Goal: Information Seeking & Learning: Learn about a topic

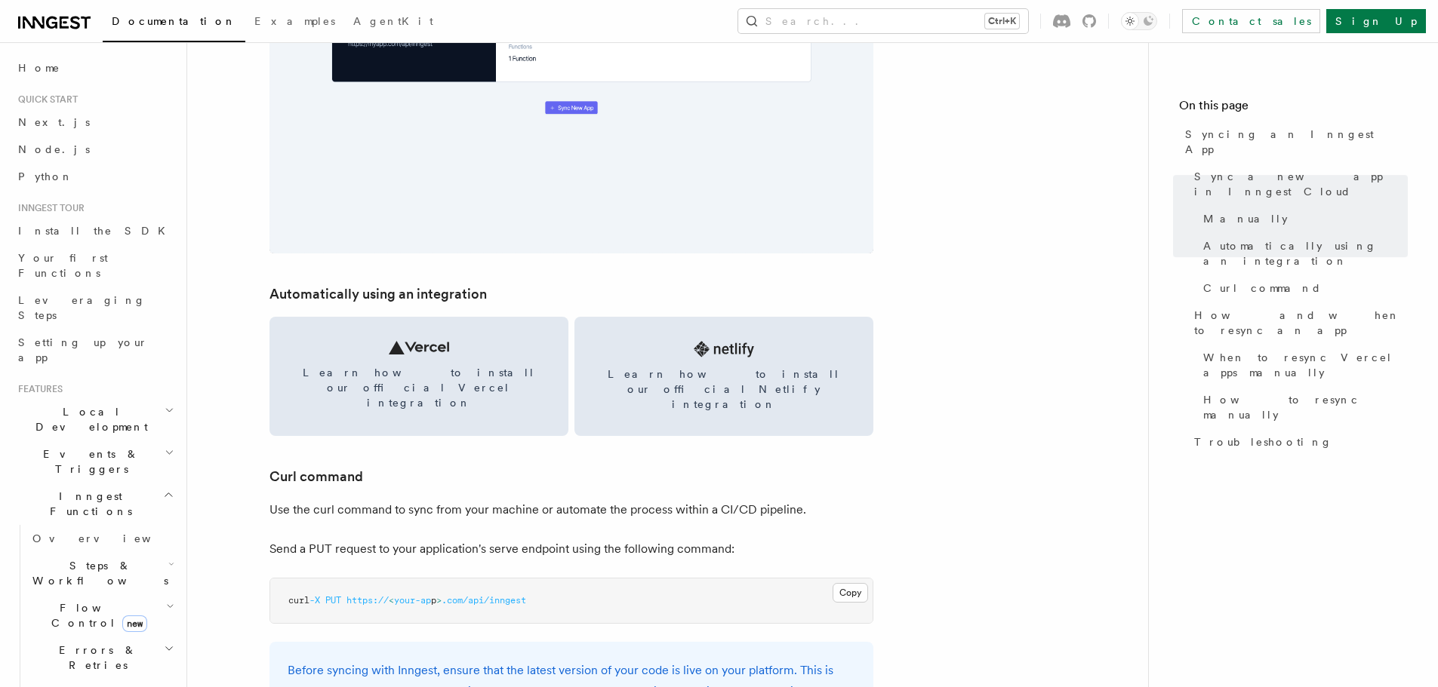
scroll to position [2113, 0]
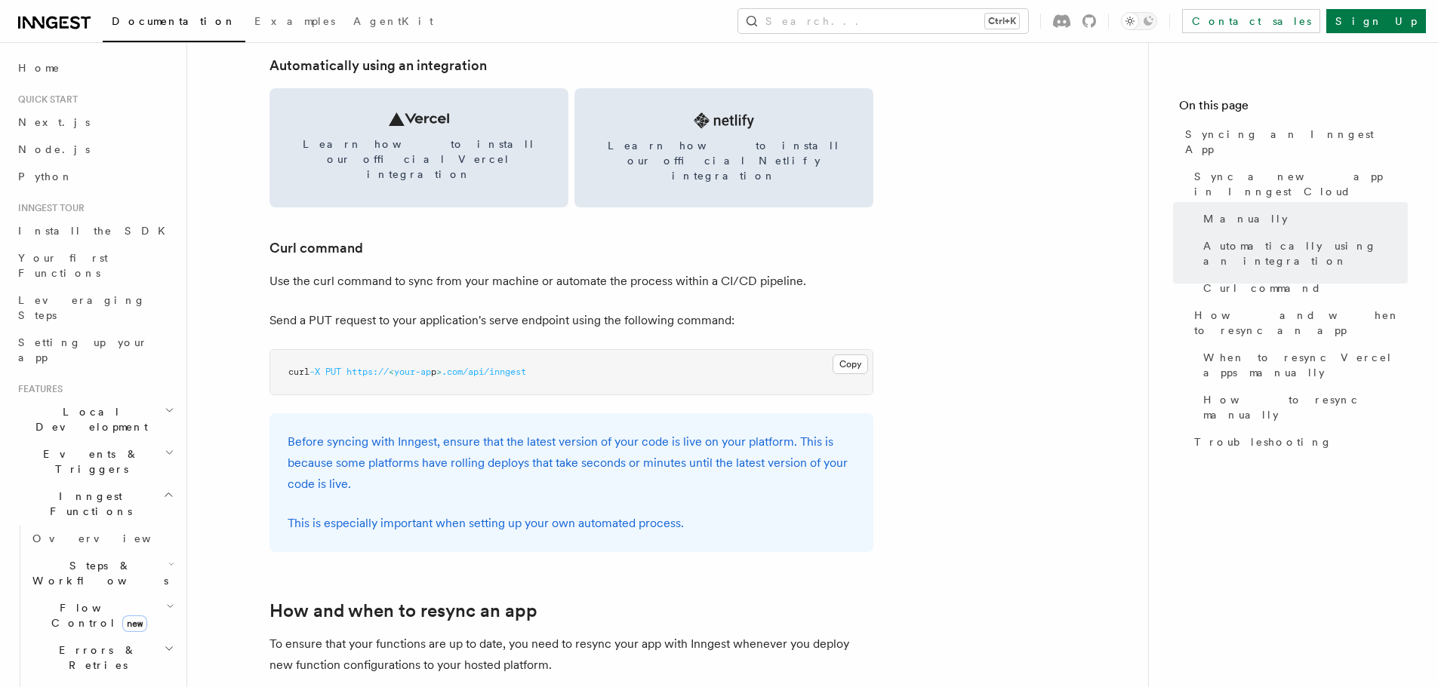
click at [106, 404] on span "Local Development" at bounding box center [88, 419] width 152 height 30
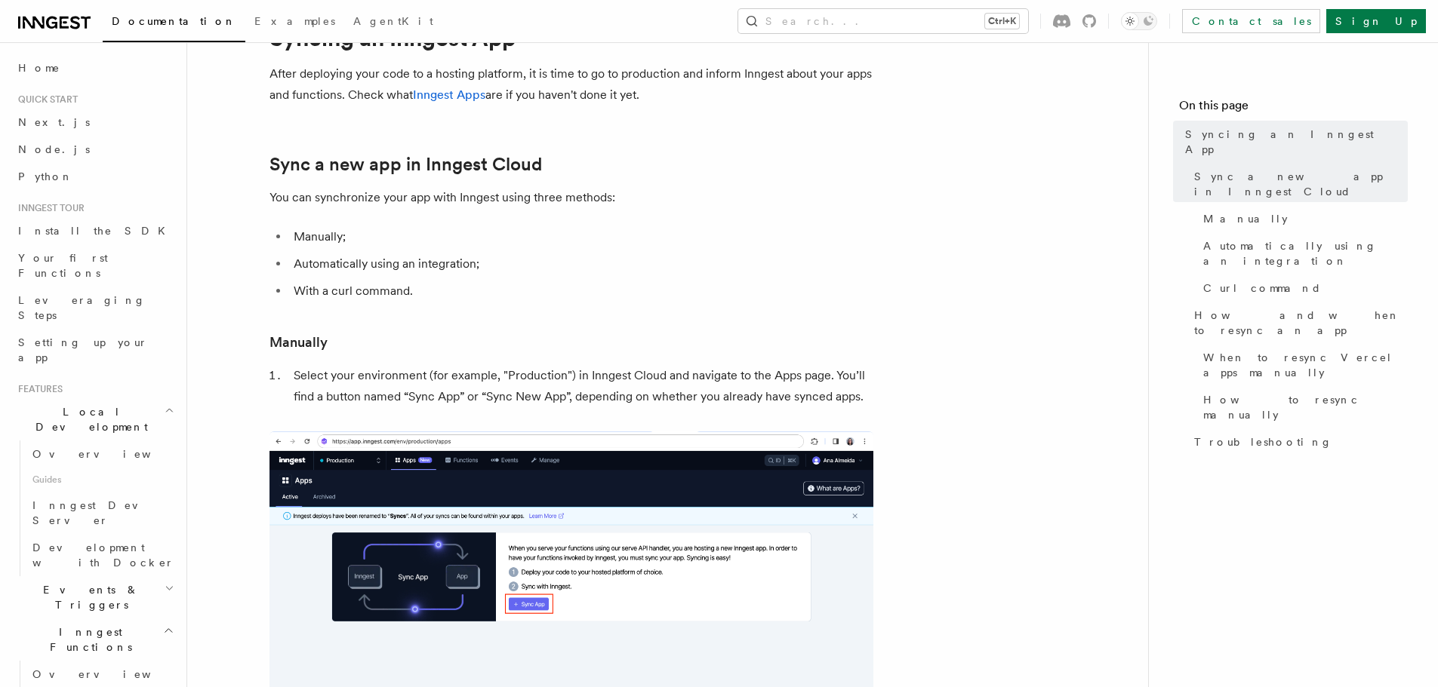
scroll to position [0, 0]
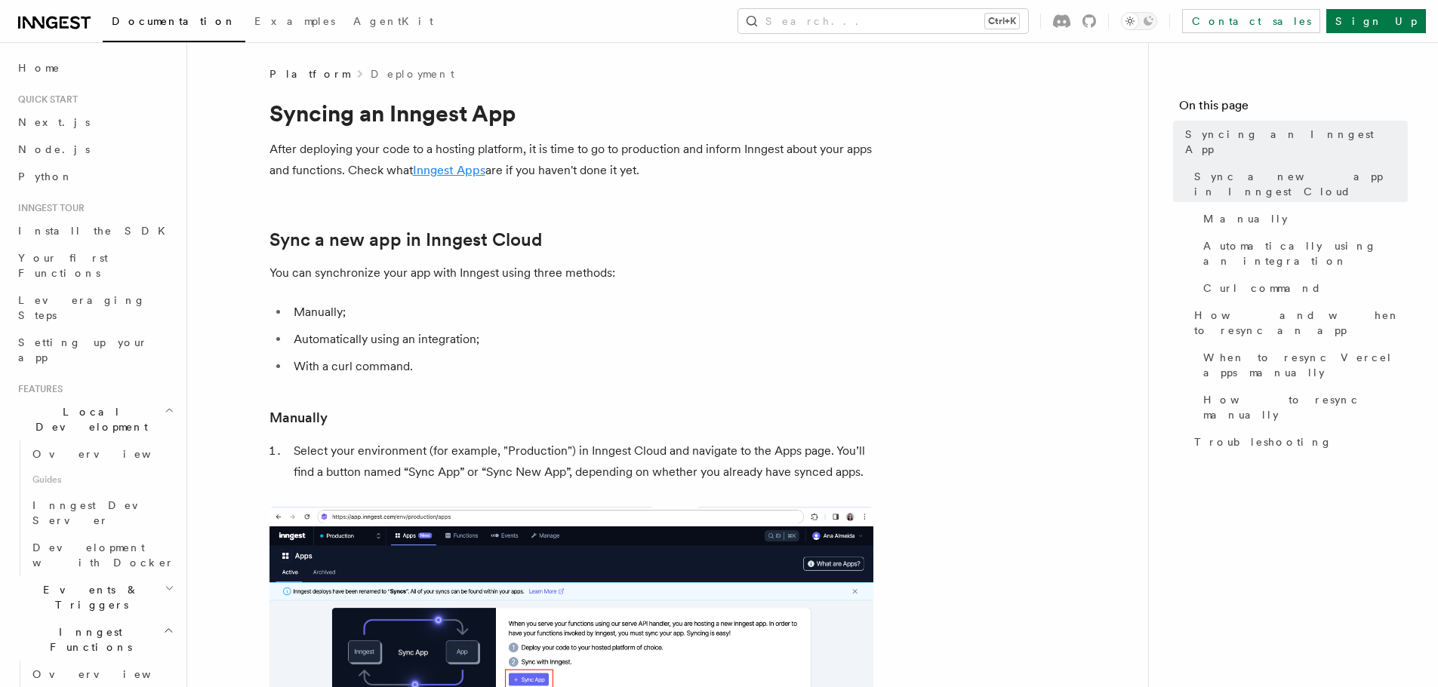
click at [438, 171] on link "Inngest Apps" at bounding box center [449, 170] width 72 height 14
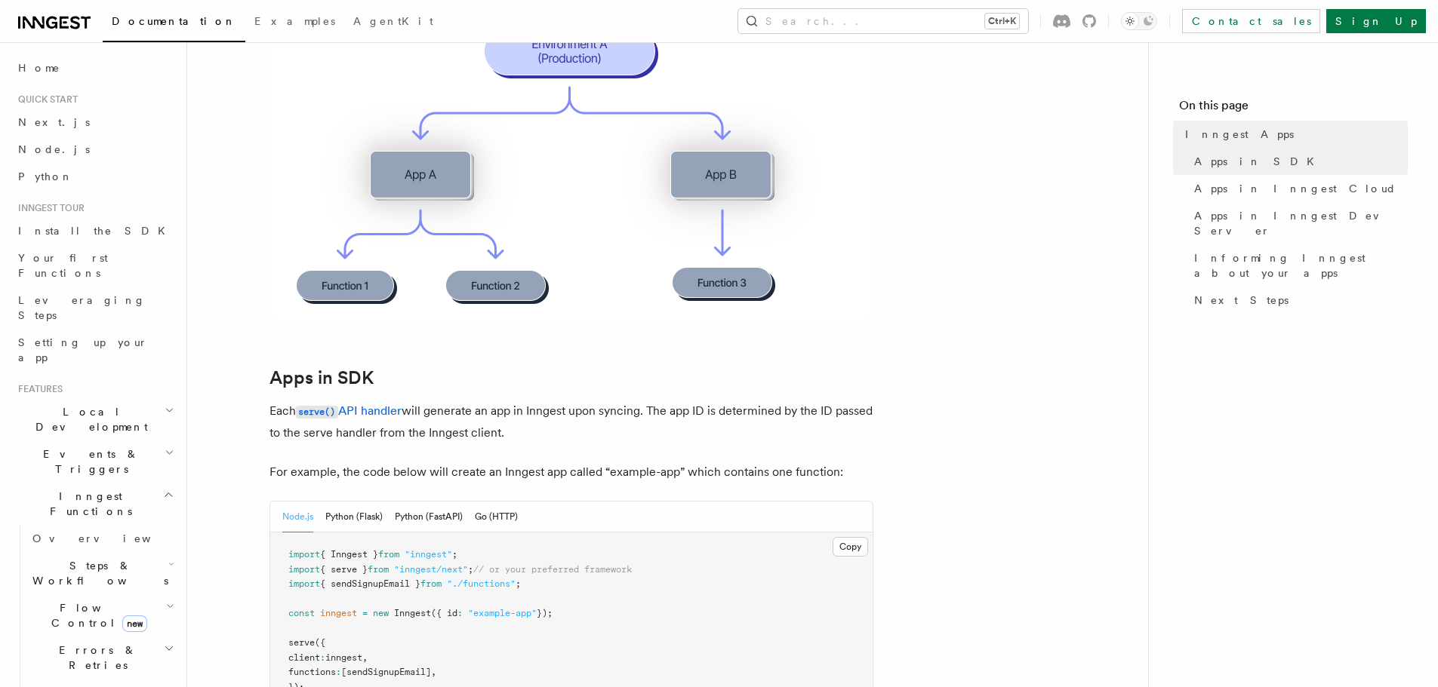
scroll to position [679, 0]
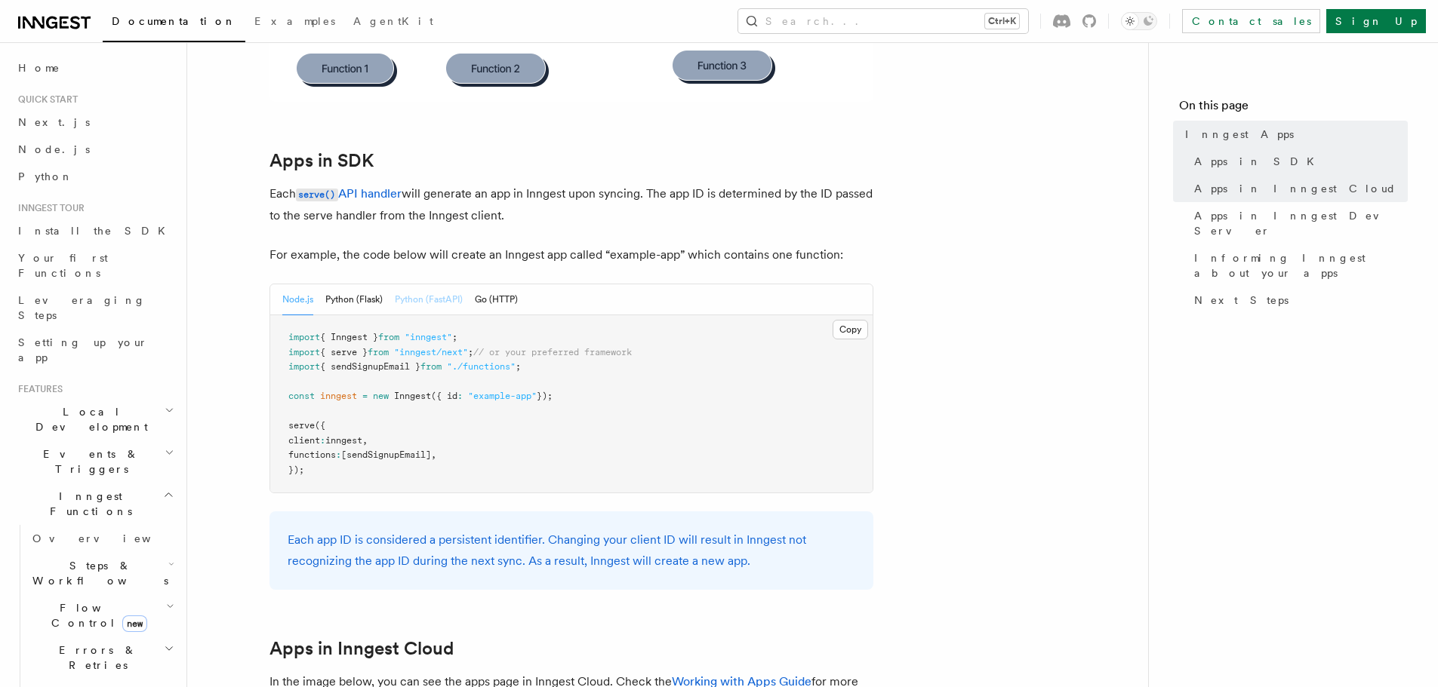
click at [422, 288] on button "Python (FastAPI)" at bounding box center [429, 300] width 68 height 31
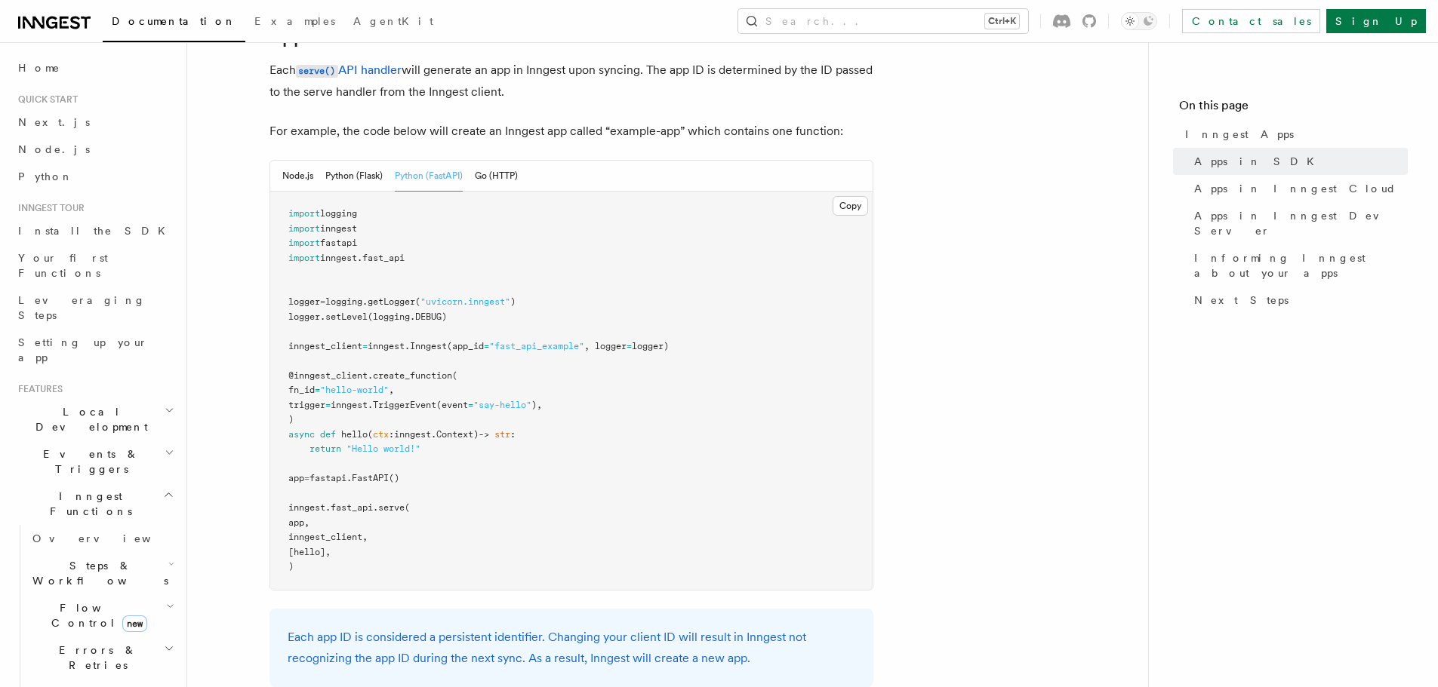
scroll to position [830, 0]
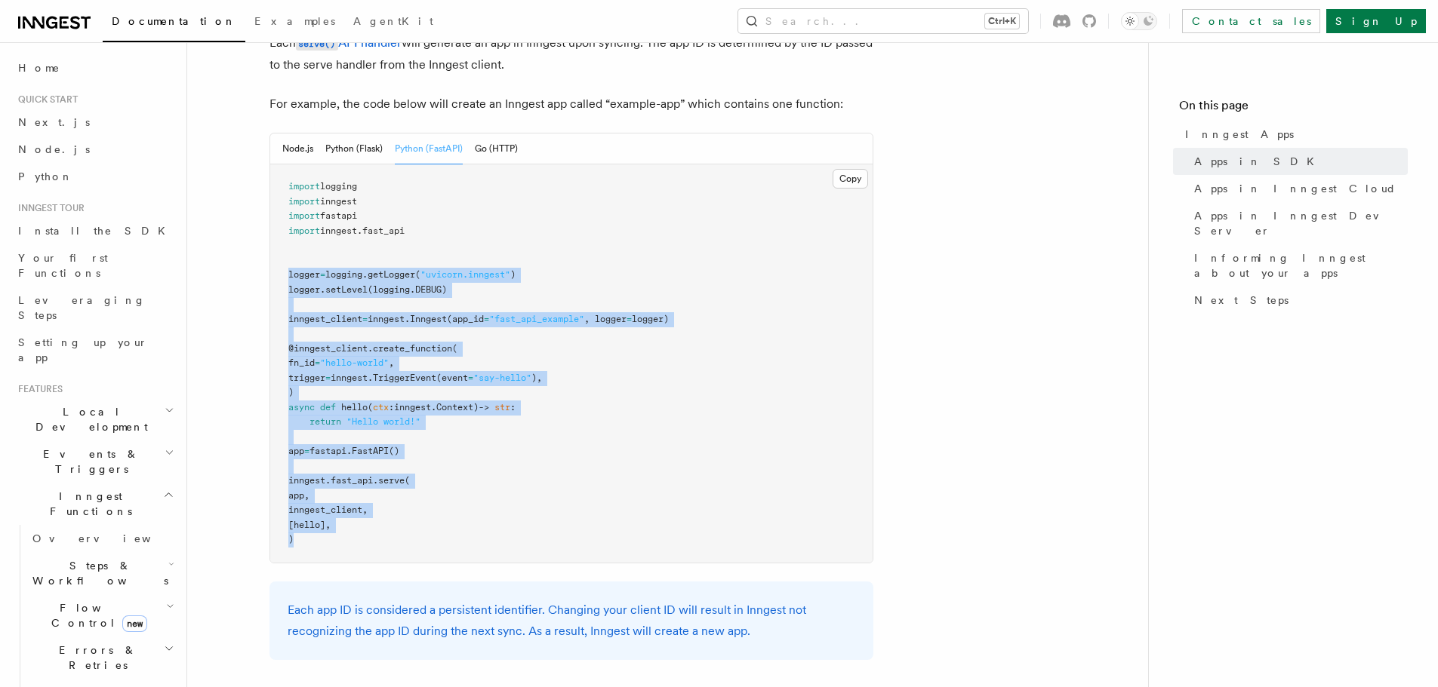
drag, startPoint x: 283, startPoint y: 269, endPoint x: 490, endPoint y: 541, distance: 342.0
click at [490, 541] on pre "import logging import inngest import fastapi import inngest . fast_api logger =…" at bounding box center [571, 364] width 602 height 398
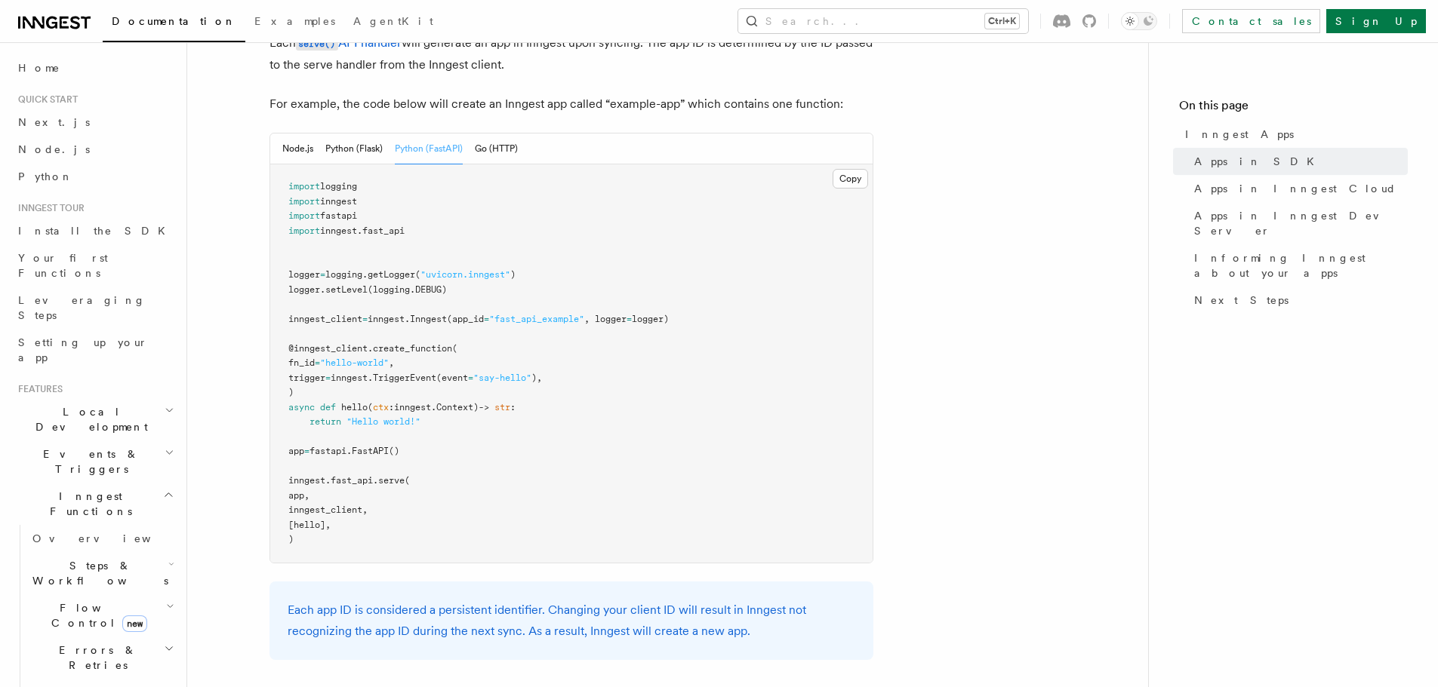
click at [165, 404] on icon "button" at bounding box center [170, 410] width 10 height 12
click at [104, 441] on link "Overview" at bounding box center [101, 454] width 151 height 27
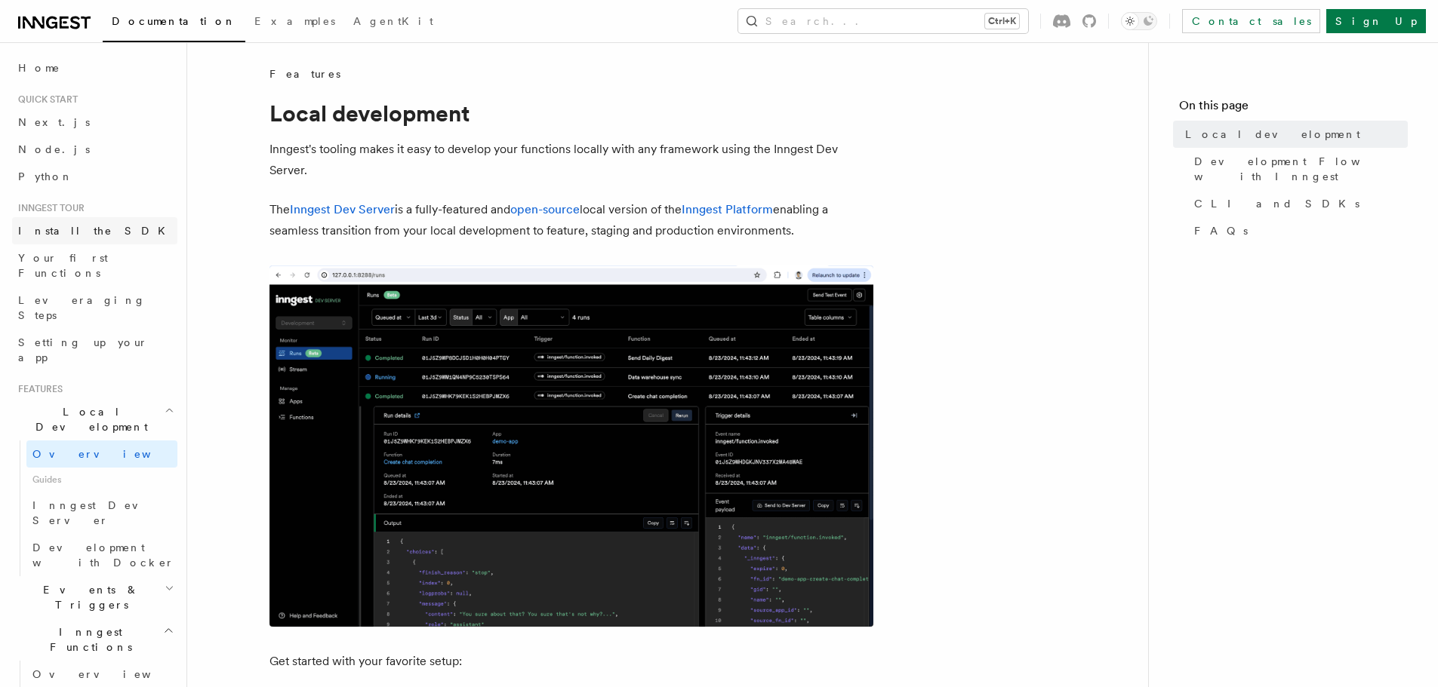
click at [106, 232] on link "Install the SDK" at bounding box center [94, 230] width 165 height 27
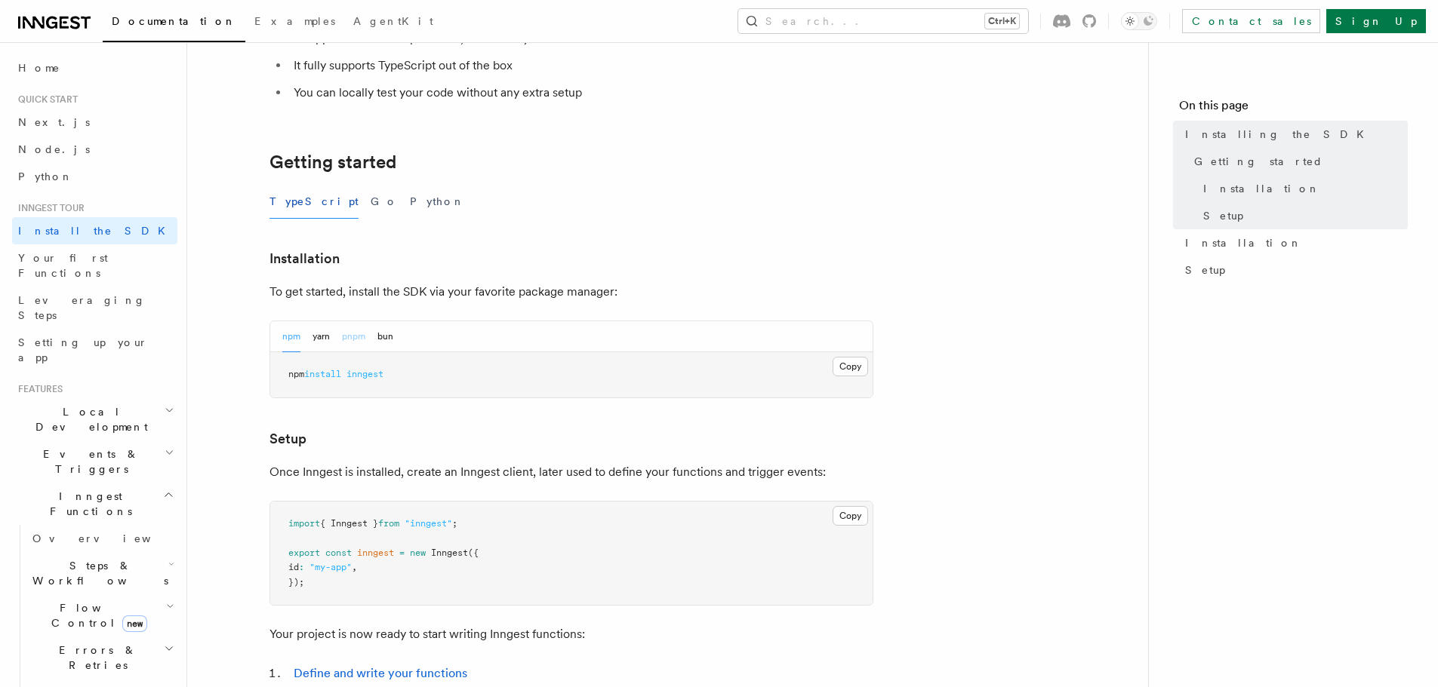
scroll to position [226, 0]
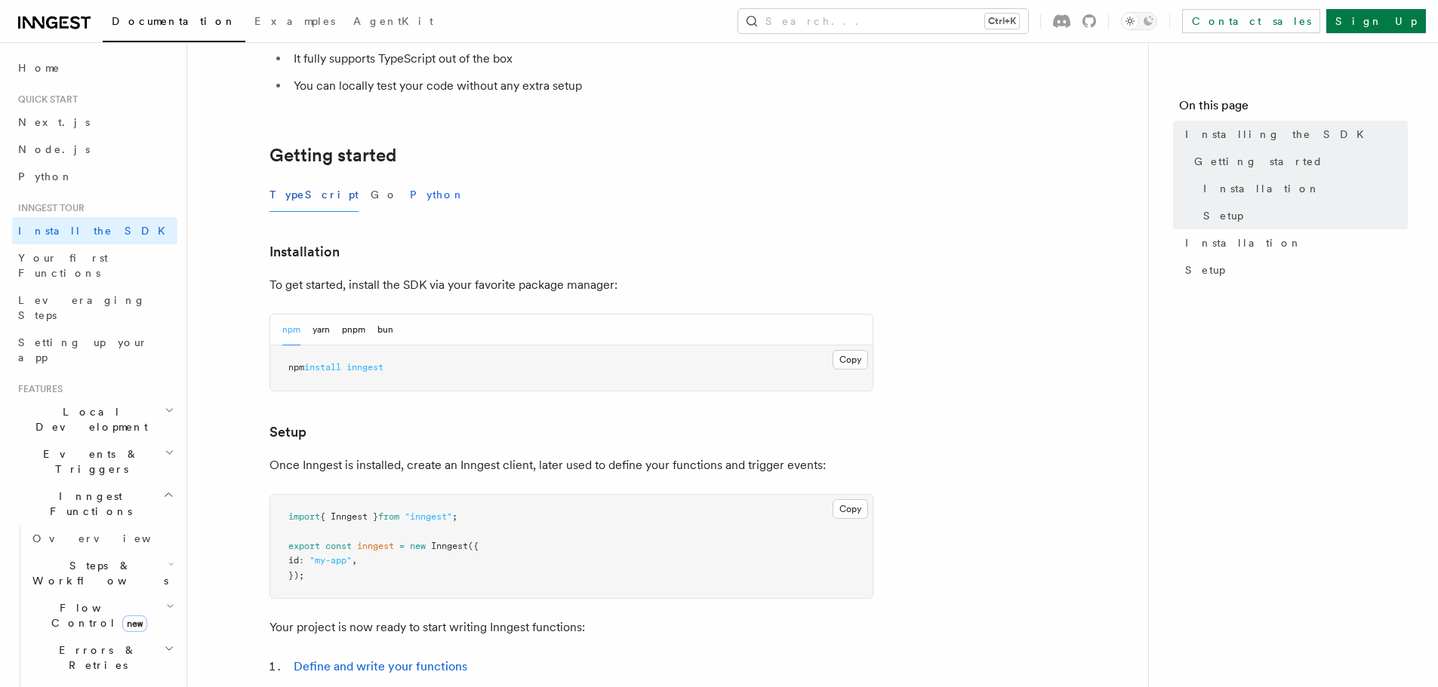
click at [410, 195] on button "Python" at bounding box center [437, 195] width 55 height 34
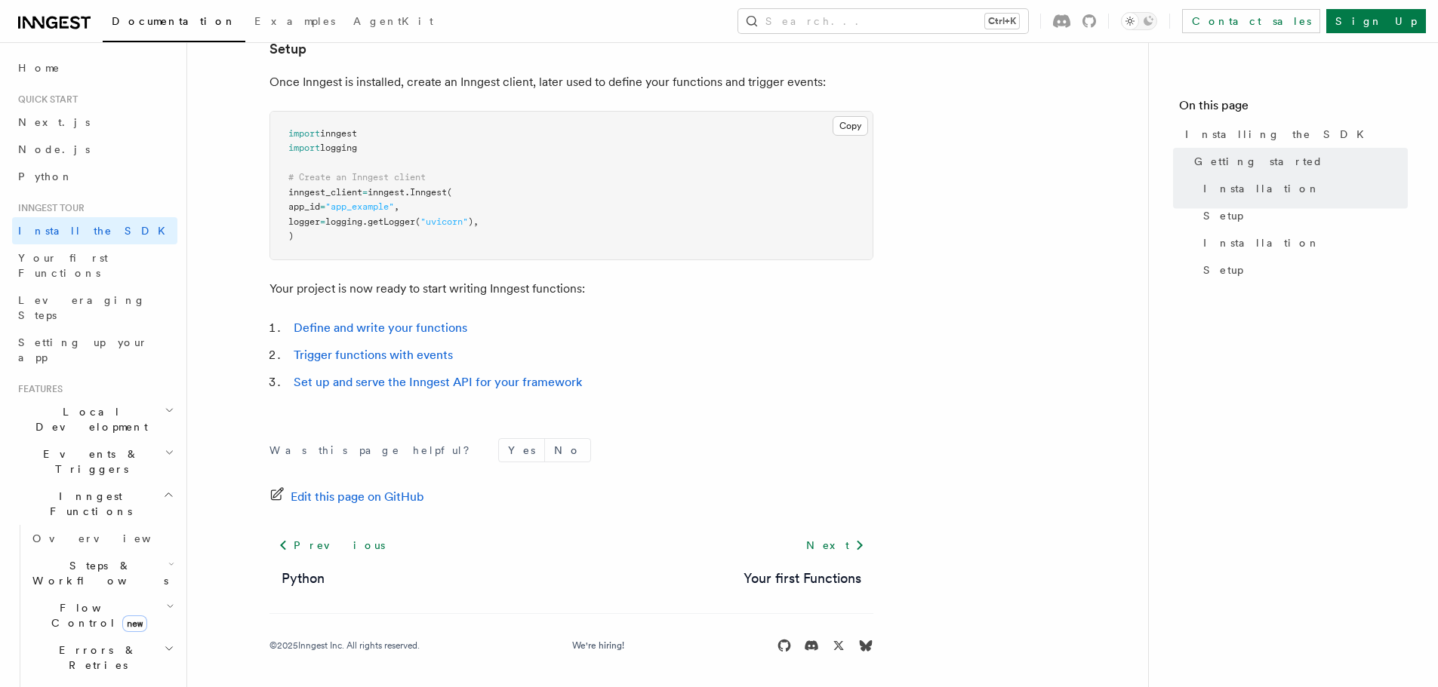
scroll to position [582, 0]
click at [831, 543] on link "Next" at bounding box center [835, 543] width 76 height 27
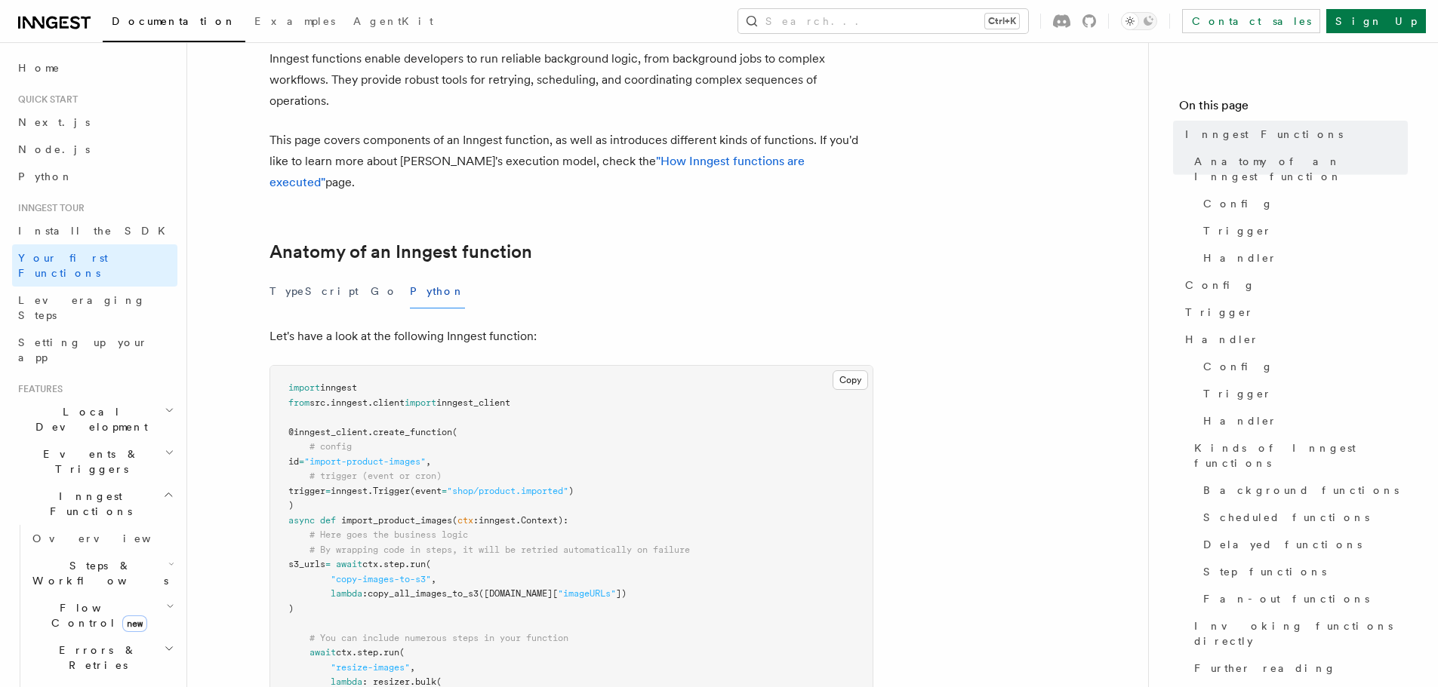
scroll to position [226, 0]
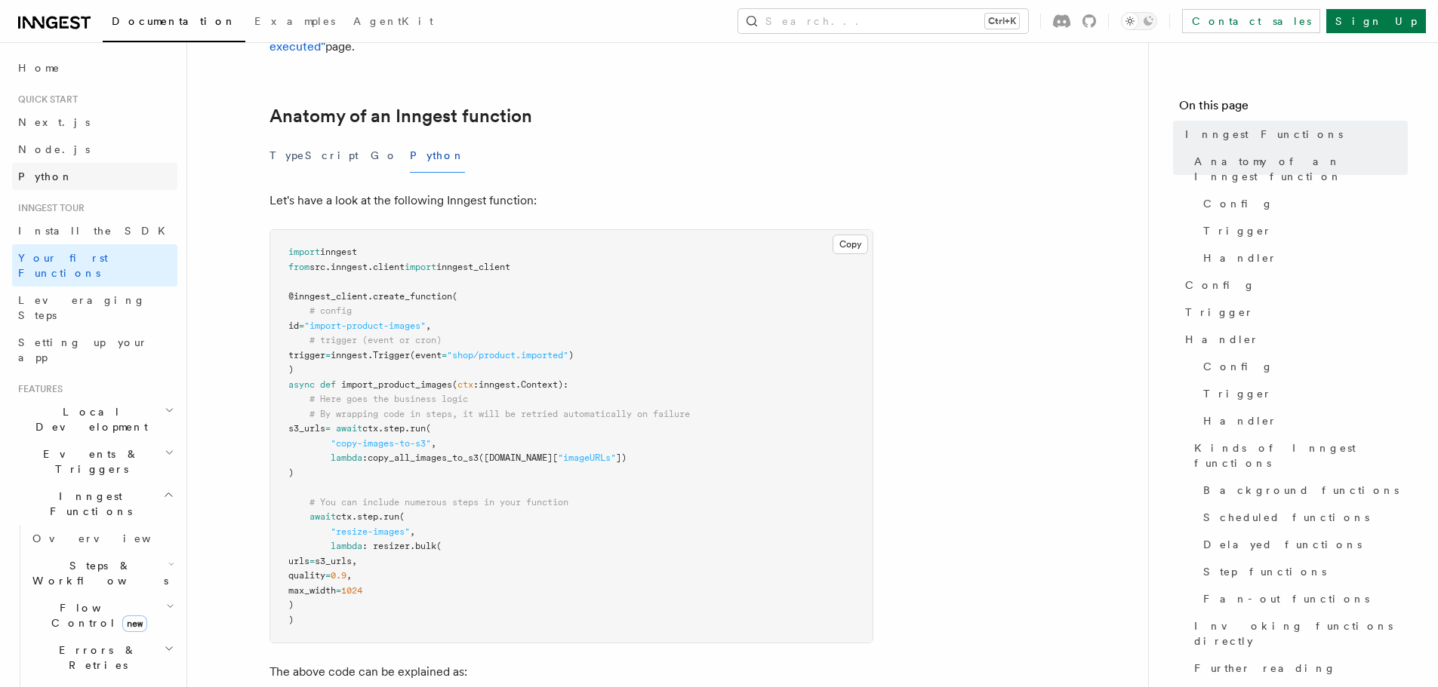
click at [60, 183] on link "Python" at bounding box center [94, 176] width 165 height 27
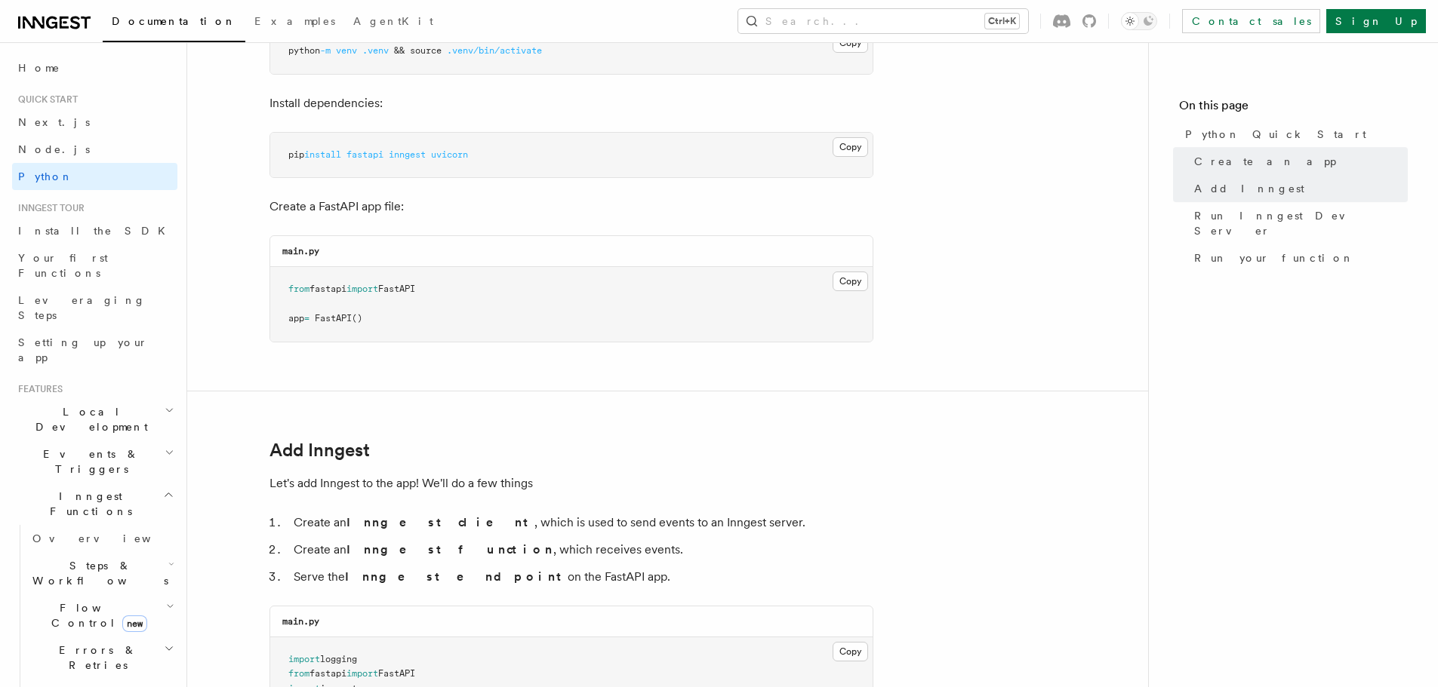
scroll to position [528, 0]
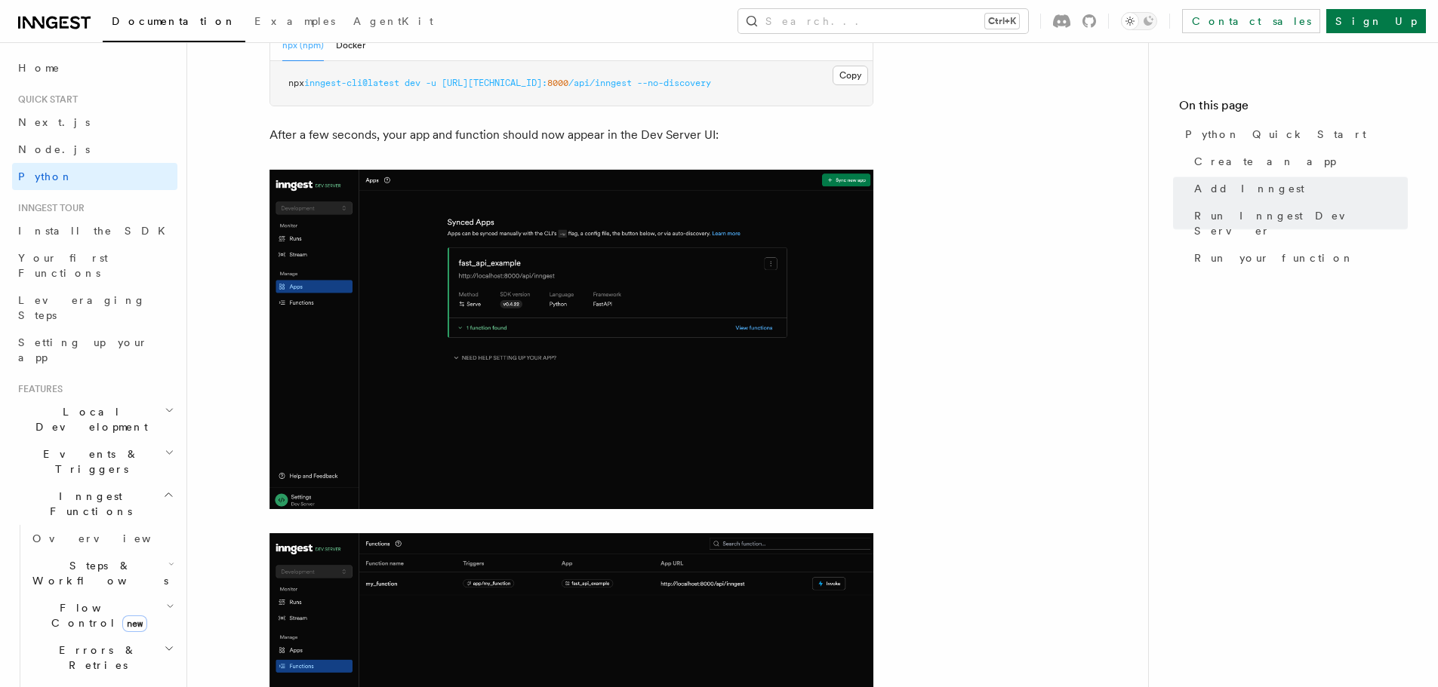
scroll to position [2188, 0]
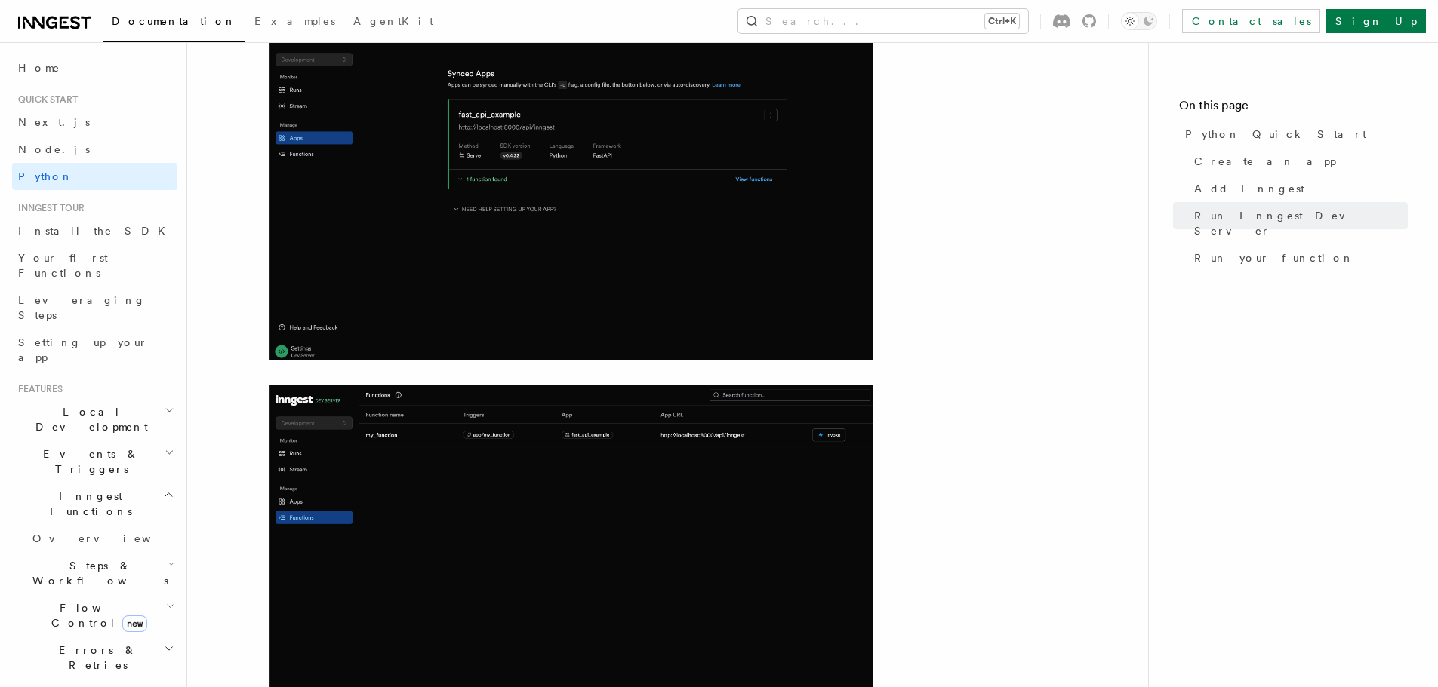
click at [404, 217] on img at bounding box center [571, 191] width 604 height 340
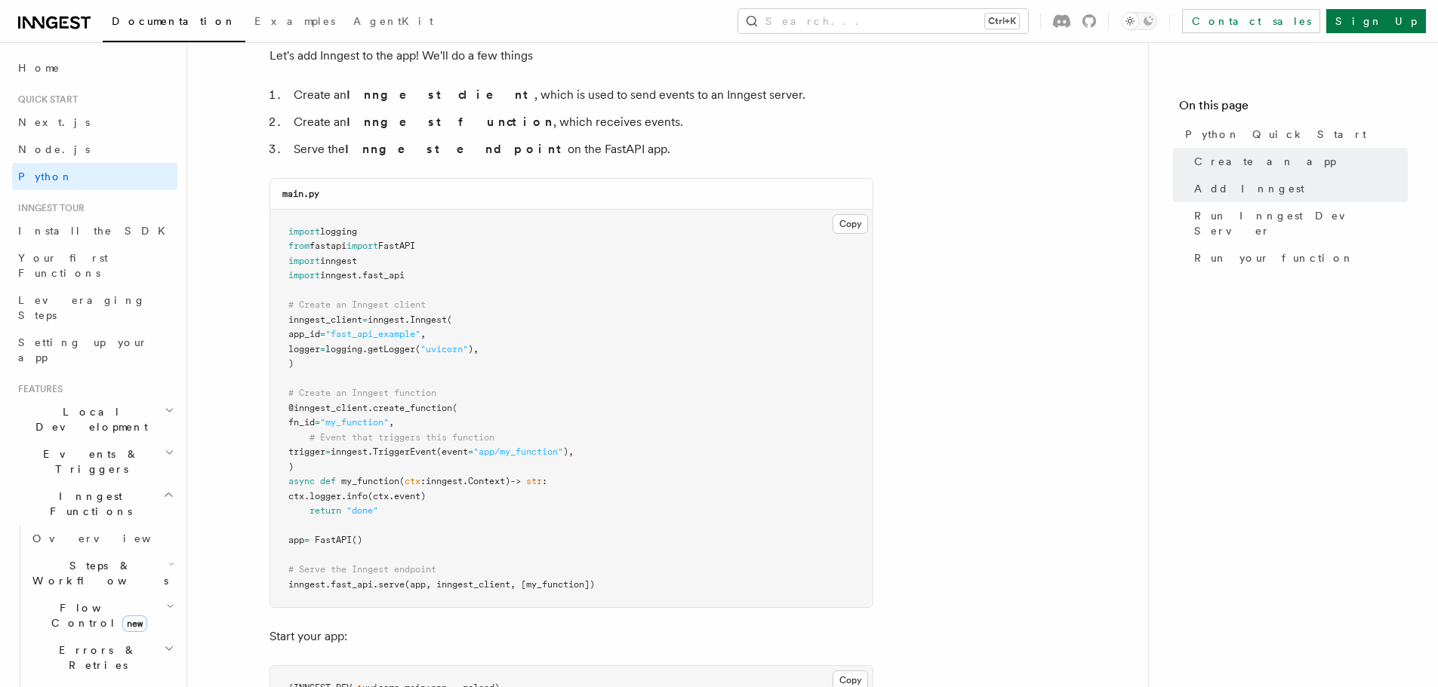
scroll to position [1057, 0]
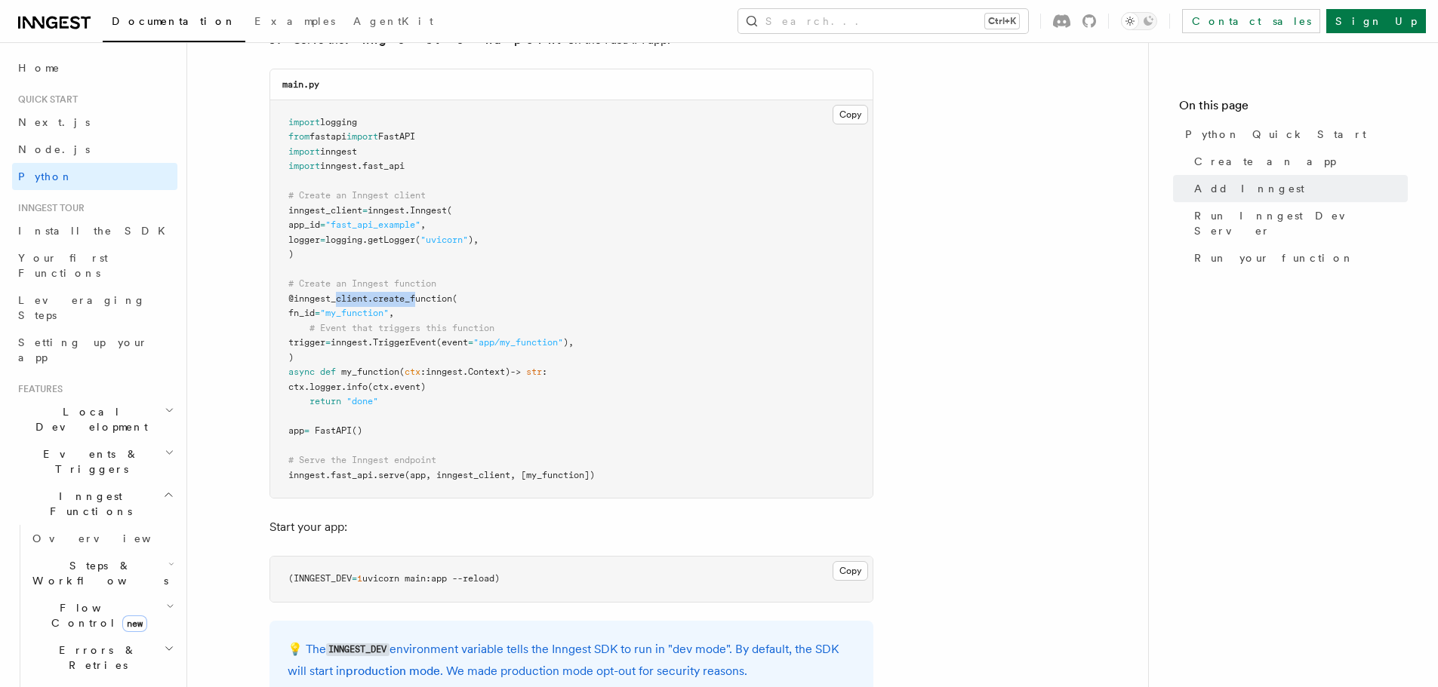
drag, startPoint x: 339, startPoint y: 301, endPoint x: 420, endPoint y: 301, distance: 80.7
click at [420, 301] on span "@inngest_client . create_function (" at bounding box center [372, 299] width 169 height 11
click at [420, 301] on span "create_function" at bounding box center [412, 299] width 79 height 11
drag, startPoint x: 294, startPoint y: 380, endPoint x: 463, endPoint y: 391, distance: 170.1
click at [463, 391] on pre "import logging from fastapi import FastAPI import inngest import inngest . fast…" at bounding box center [571, 299] width 602 height 398
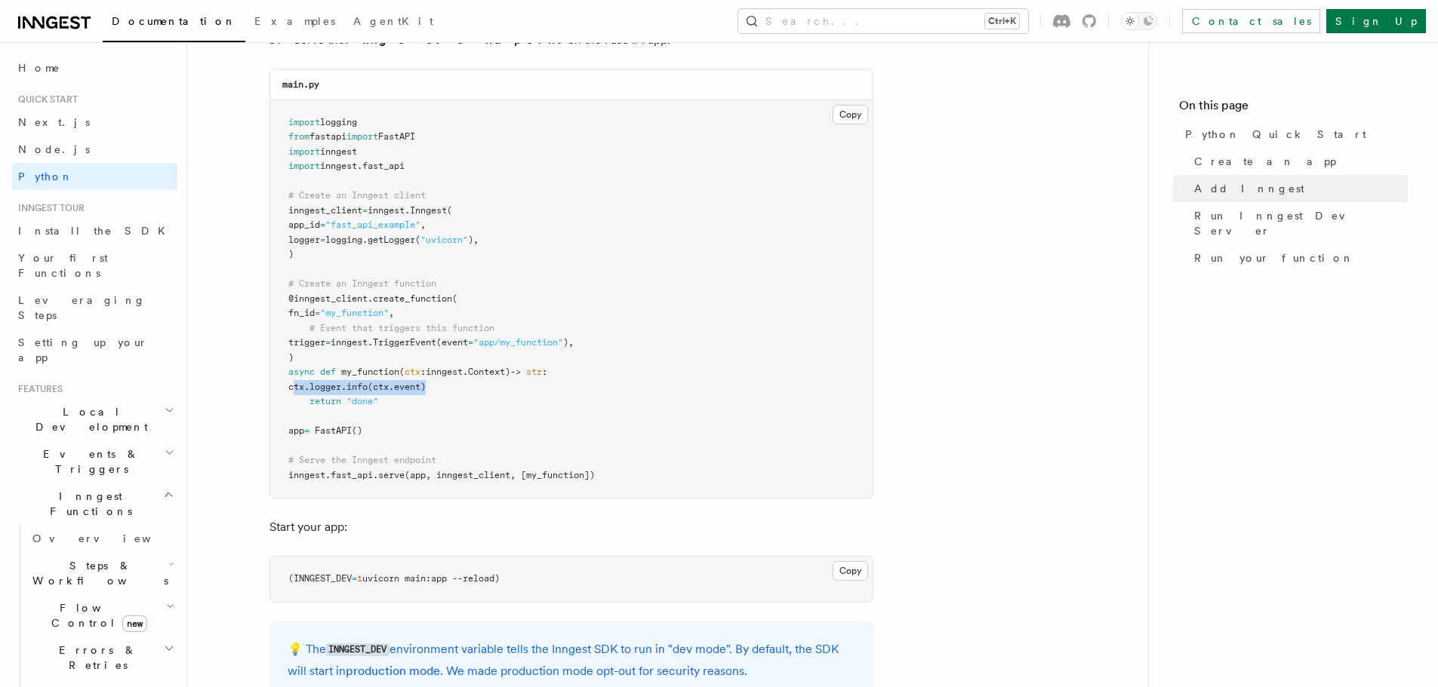
click at [463, 391] on pre "import logging from fastapi import FastAPI import inngest import inngest . fast…" at bounding box center [571, 299] width 602 height 398
drag, startPoint x: 441, startPoint y: 297, endPoint x: 322, endPoint y: 300, distance: 119.3
click at [322, 300] on span "@inngest_client . create_function (" at bounding box center [372, 299] width 169 height 11
drag, startPoint x: 338, startPoint y: 364, endPoint x: 524, endPoint y: 405, distance: 190.1
click at [524, 405] on pre "import logging from fastapi import FastAPI import inngest import inngest . fast…" at bounding box center [571, 299] width 602 height 398
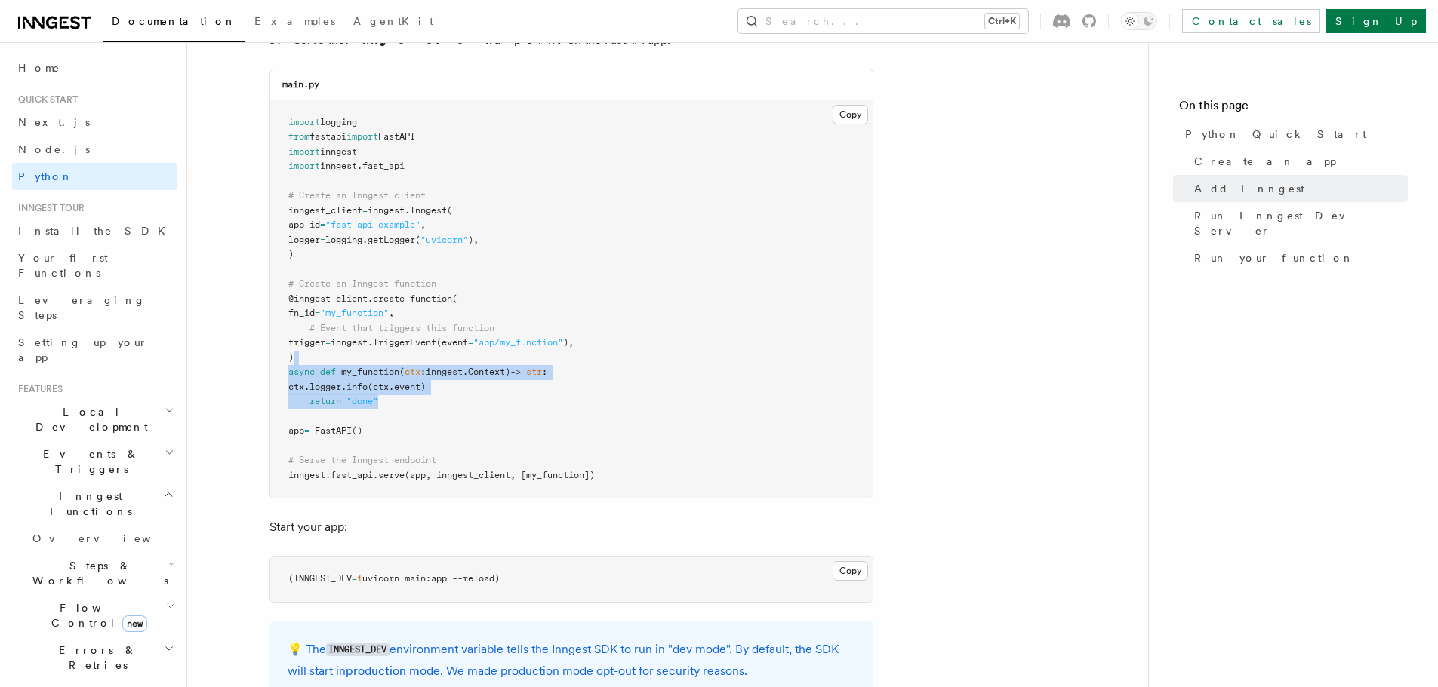
click at [524, 405] on pre "import logging from fastapi import FastAPI import inngest import inngest . fast…" at bounding box center [571, 299] width 602 height 398
click at [548, 297] on pre "import logging from fastapi import FastAPI import inngest import inngest . fast…" at bounding box center [571, 299] width 602 height 398
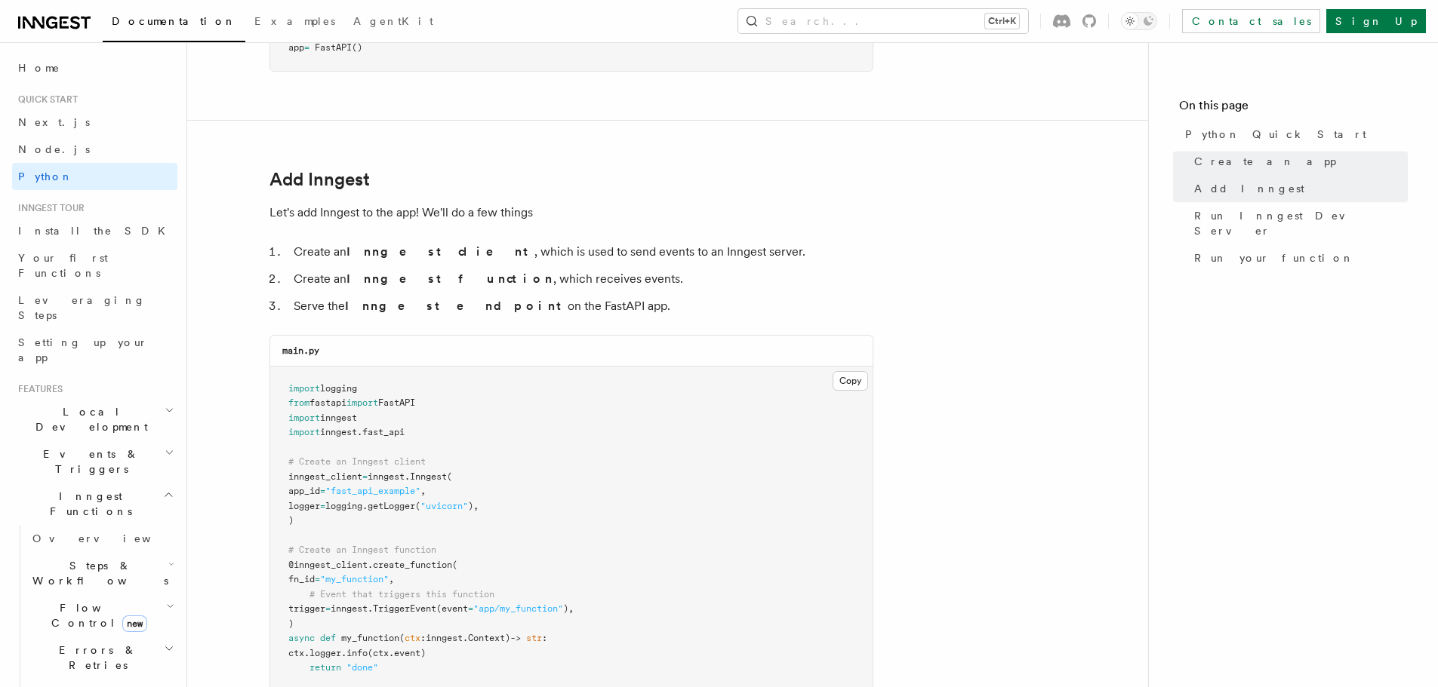
scroll to position [1000, 0]
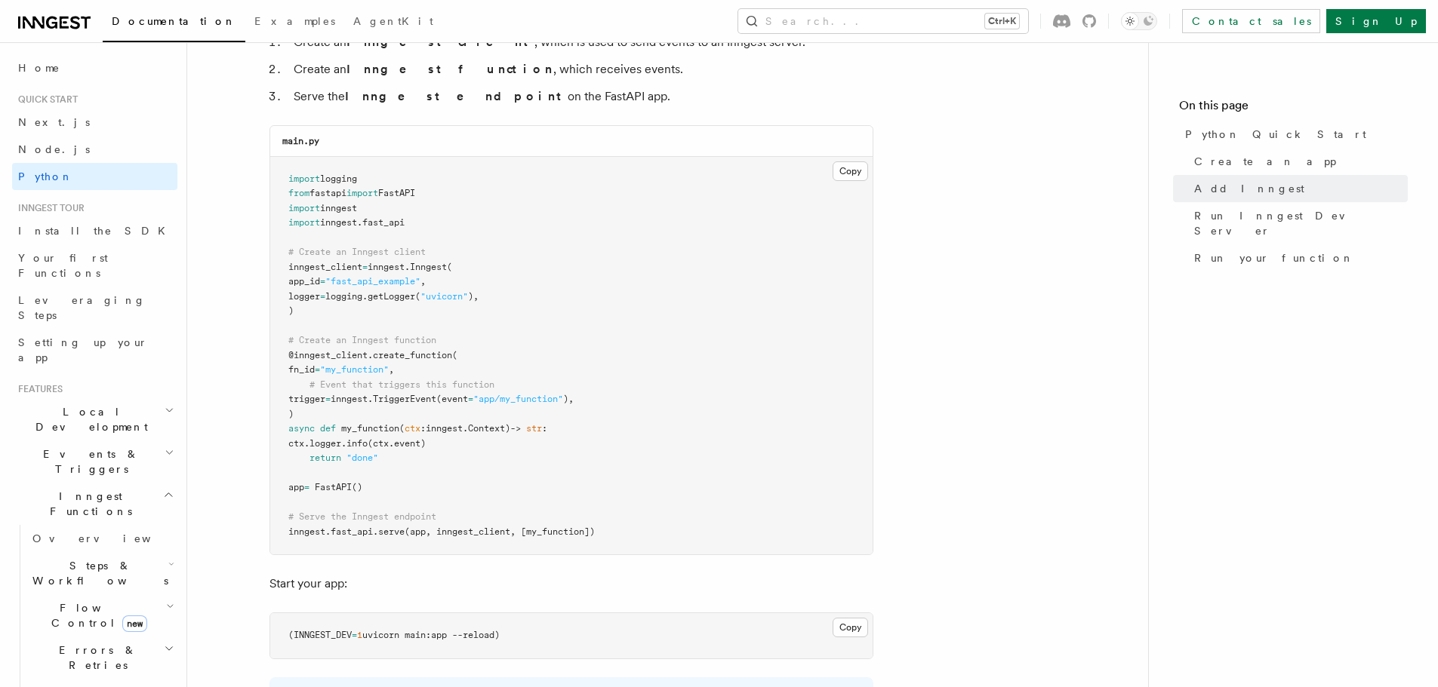
click at [367, 400] on span "inngest." at bounding box center [352, 399] width 42 height 11
click at [589, 361] on pre "import logging from fastapi import FastAPI import inngest import inngest . fast…" at bounding box center [571, 356] width 602 height 398
click at [92, 229] on link "Install the SDK" at bounding box center [94, 230] width 165 height 27
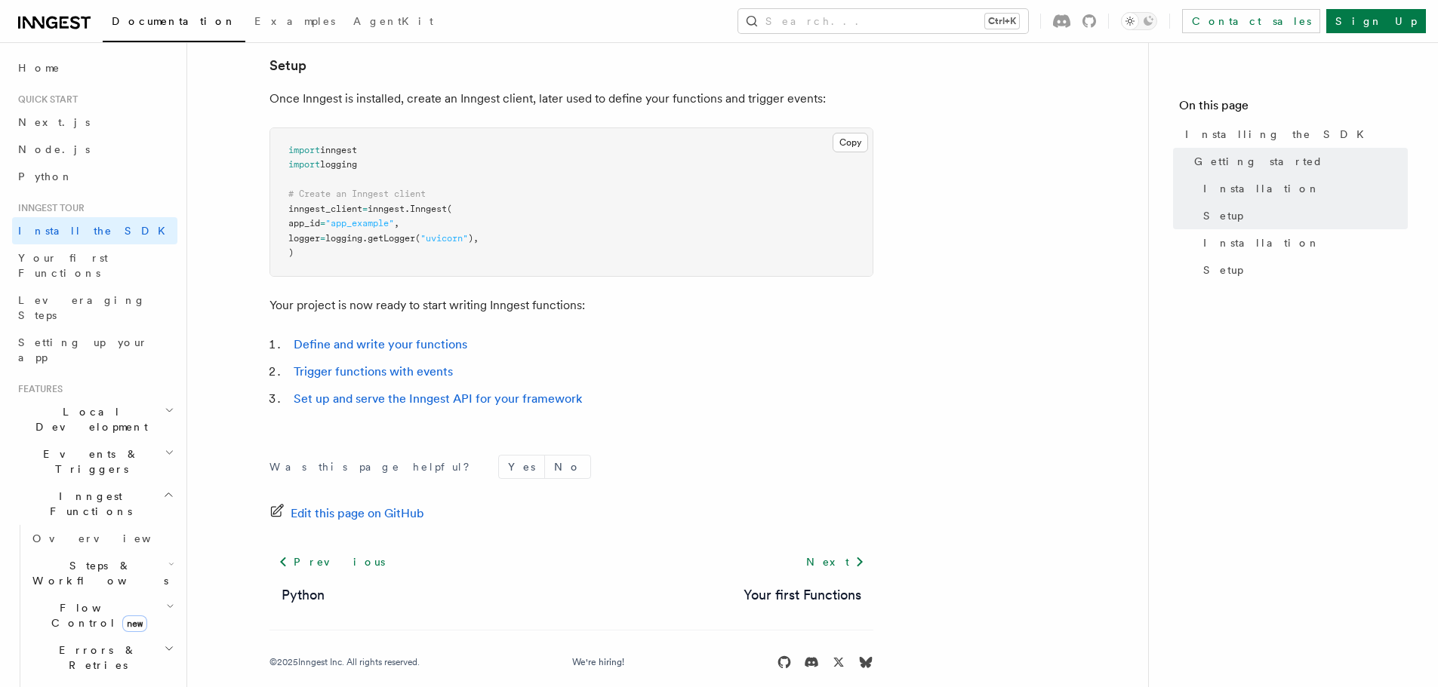
scroll to position [582, 0]
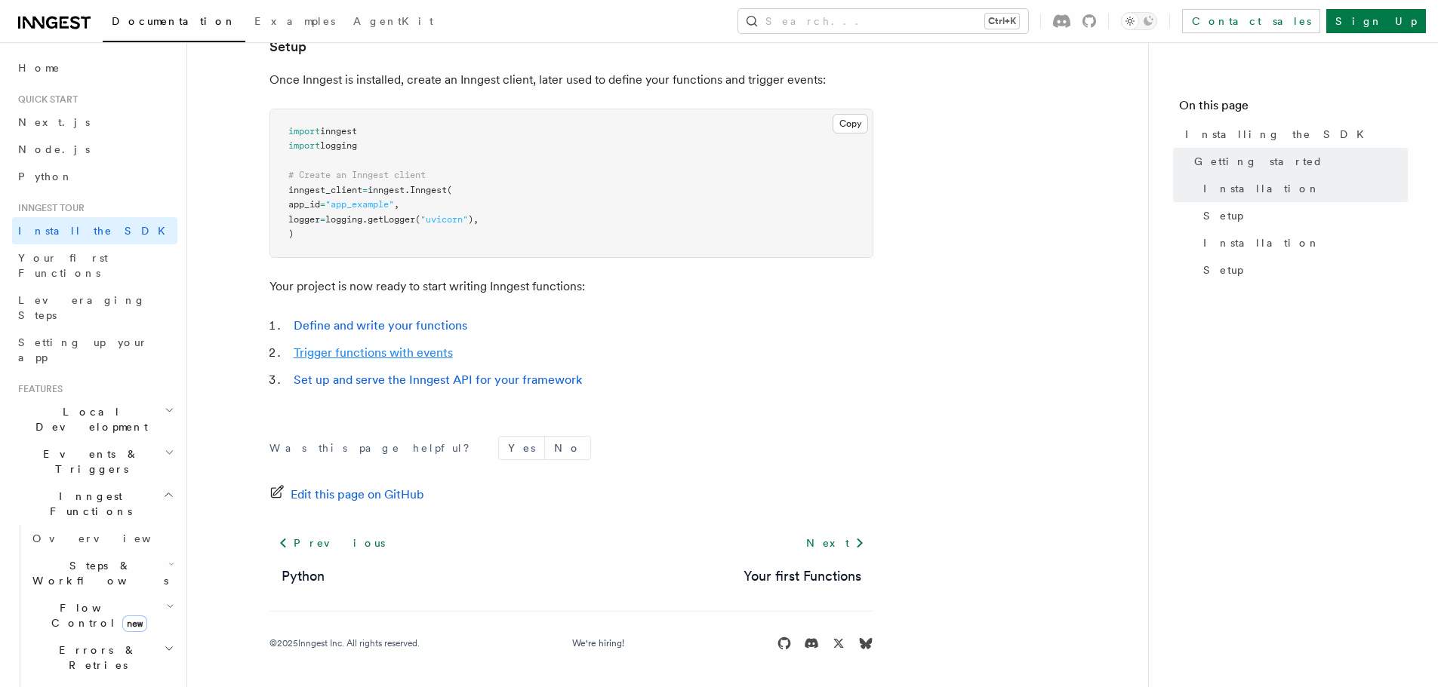
click at [426, 349] on link "Trigger functions with events" at bounding box center [373, 353] width 159 height 14
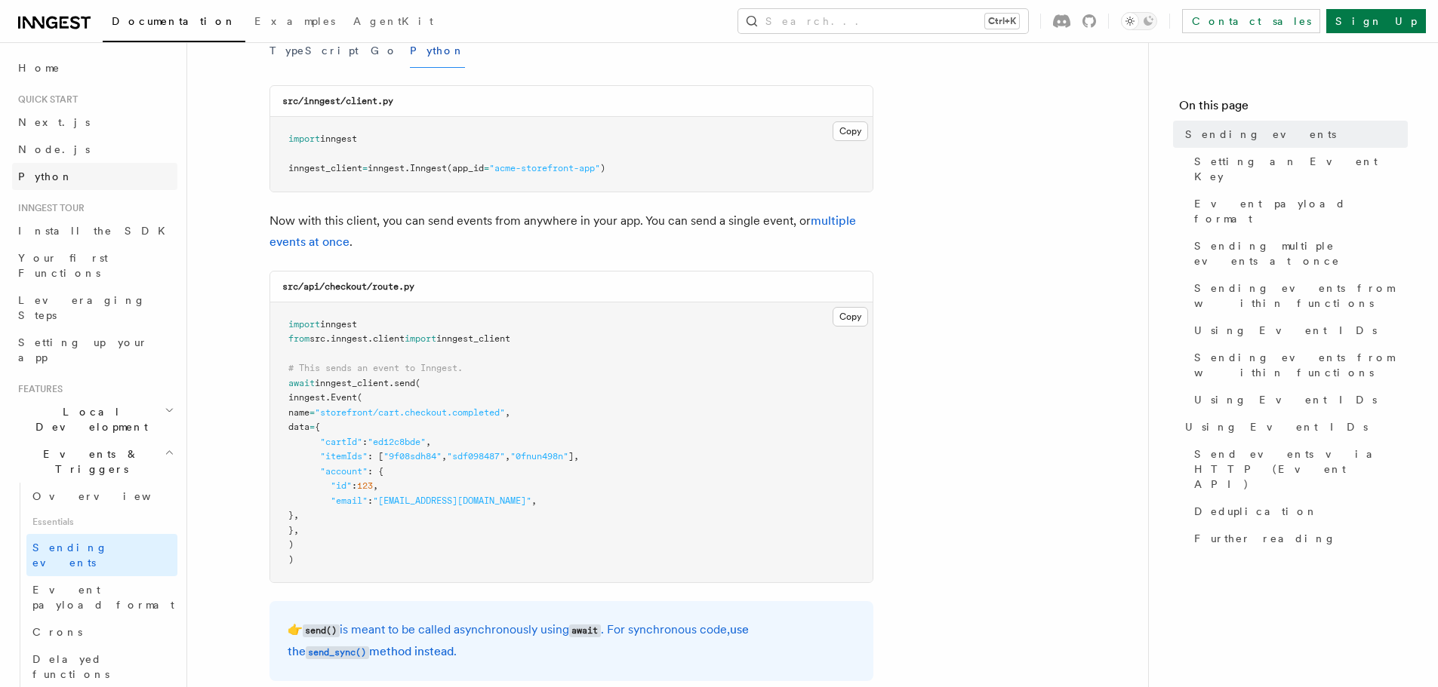
click at [83, 172] on link "Python" at bounding box center [94, 176] width 165 height 27
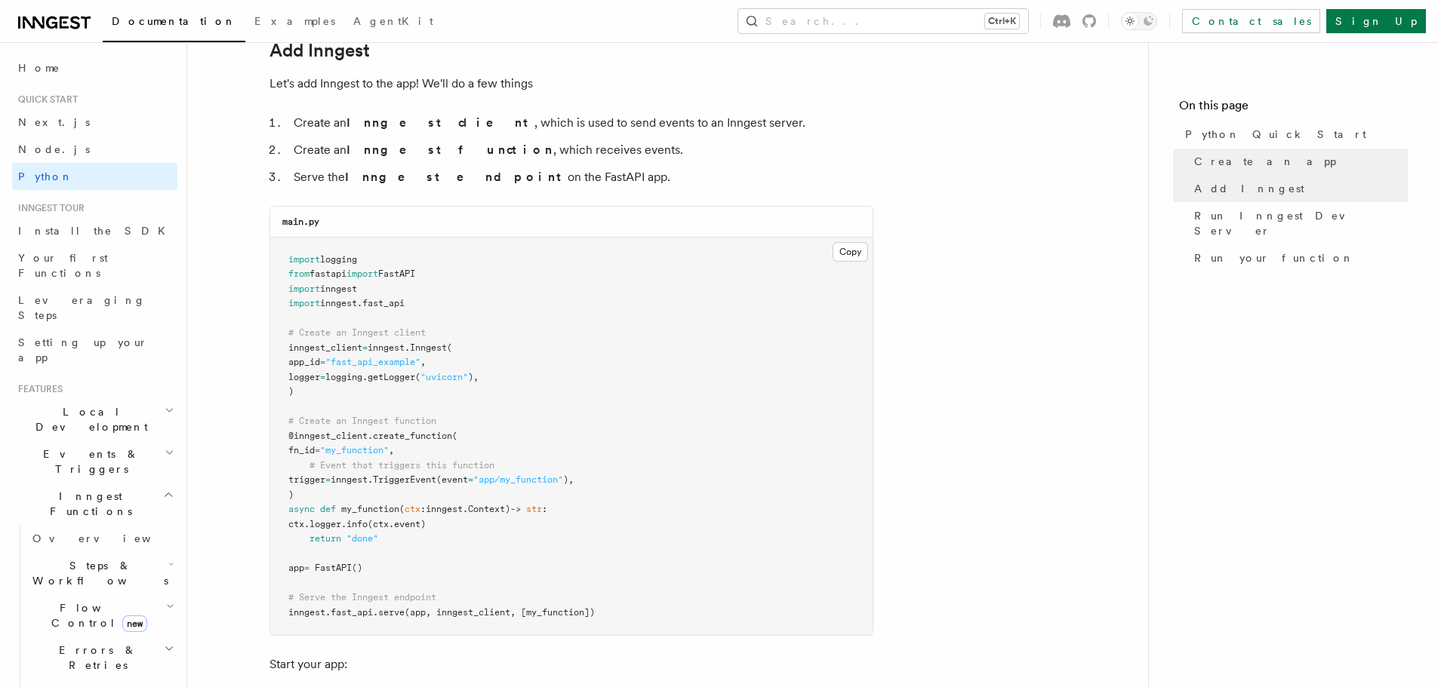
scroll to position [1057, 0]
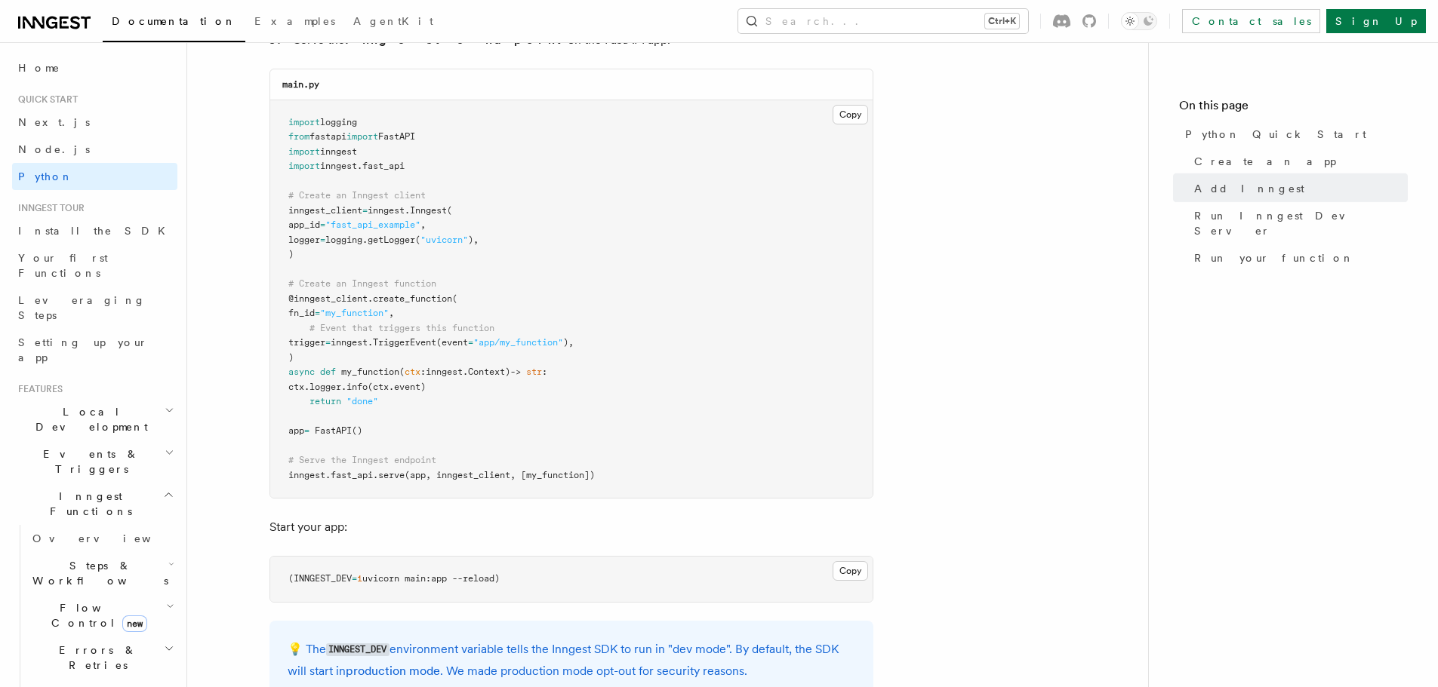
click at [597, 379] on pre "import logging from fastapi import FastAPI import inngest import inngest . fast…" at bounding box center [571, 299] width 602 height 398
click at [60, 447] on span "Events & Triggers" at bounding box center [88, 462] width 152 height 30
click at [77, 491] on span "Overview" at bounding box center [109, 497] width 155 height 12
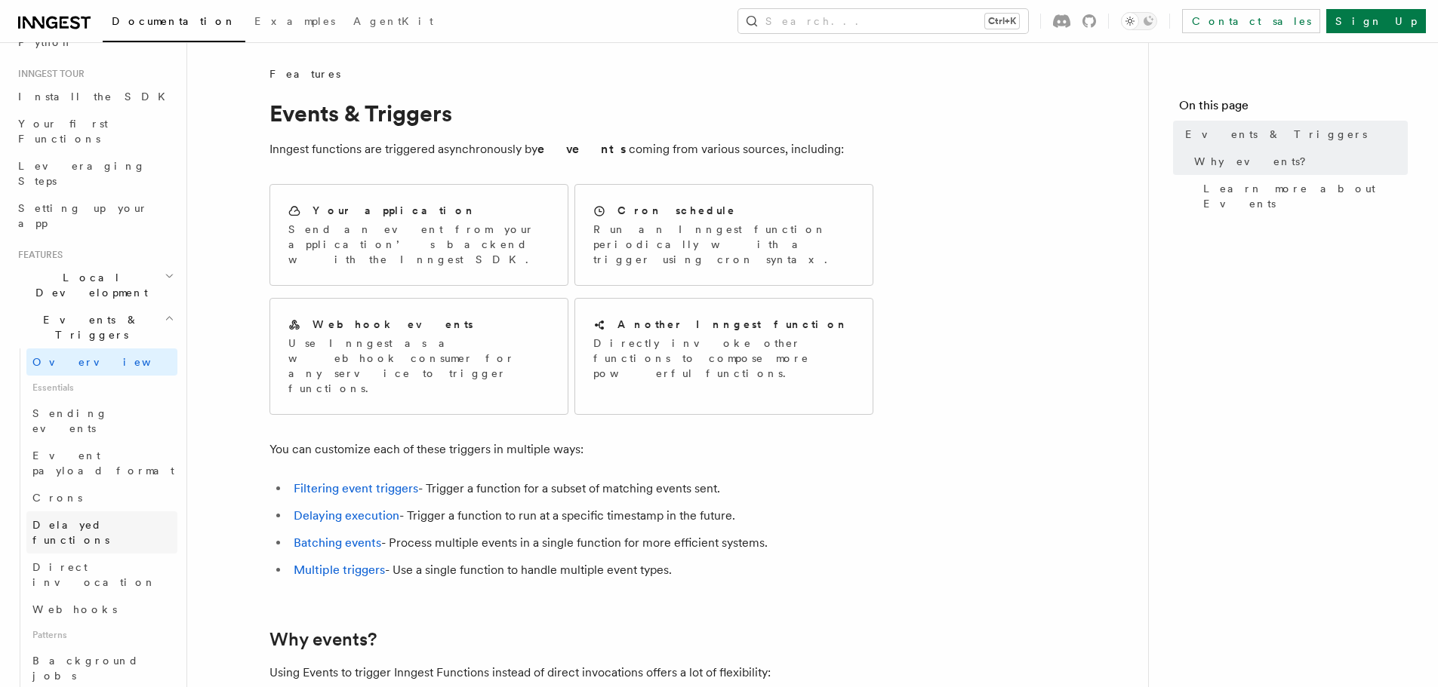
scroll to position [151, 0]
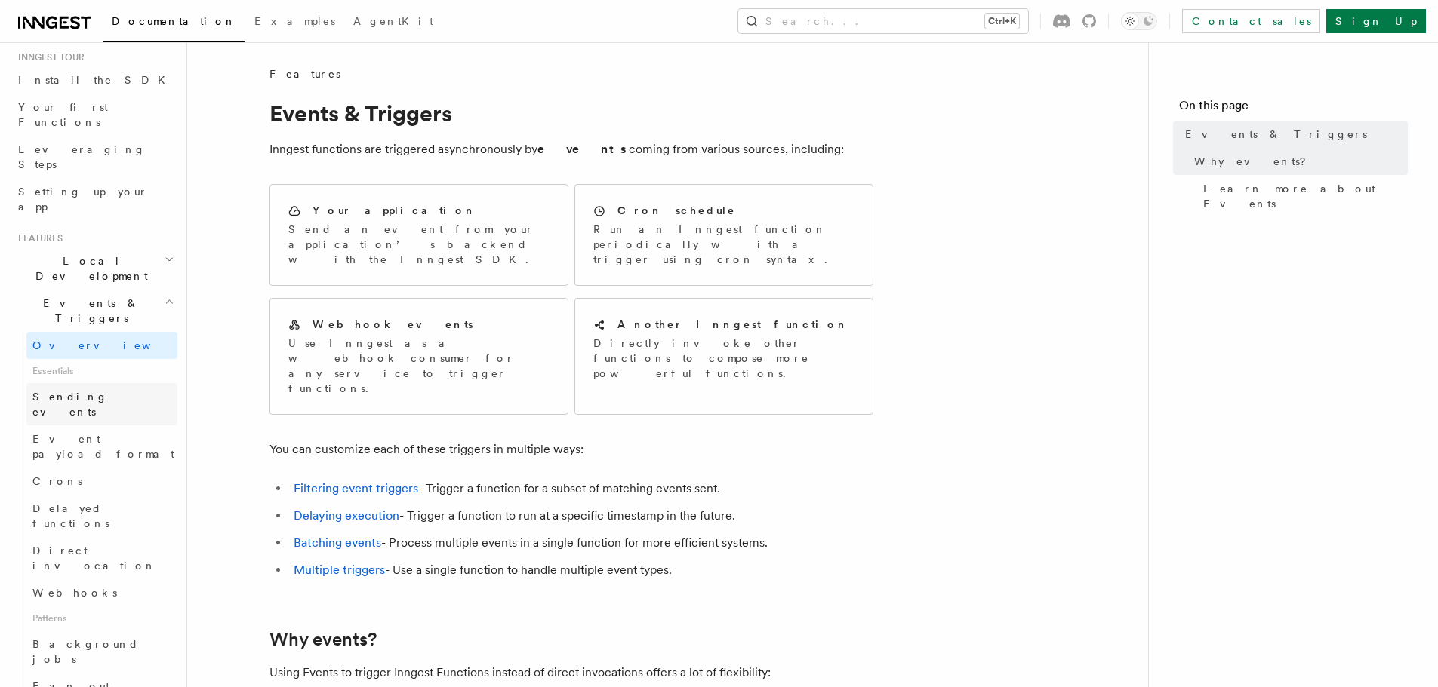
click at [94, 391] on span "Sending events" at bounding box center [69, 404] width 75 height 27
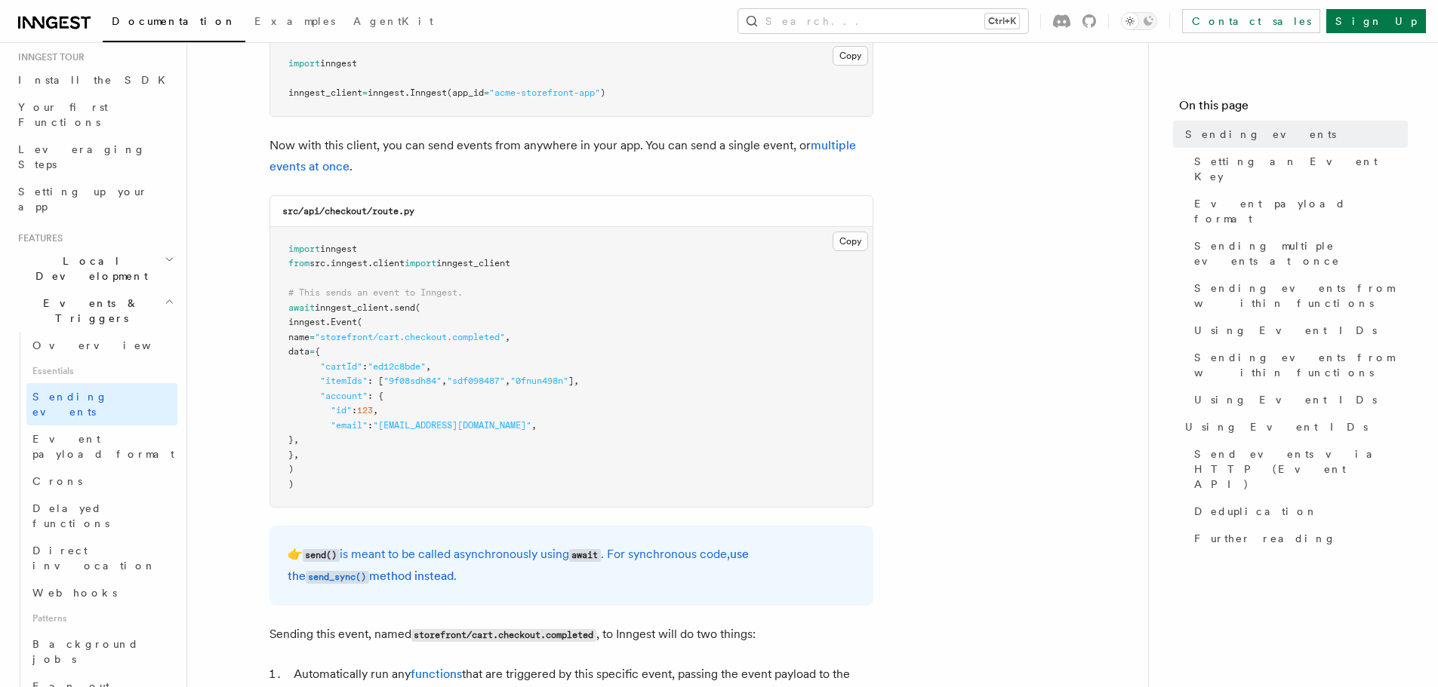
scroll to position [377, 0]
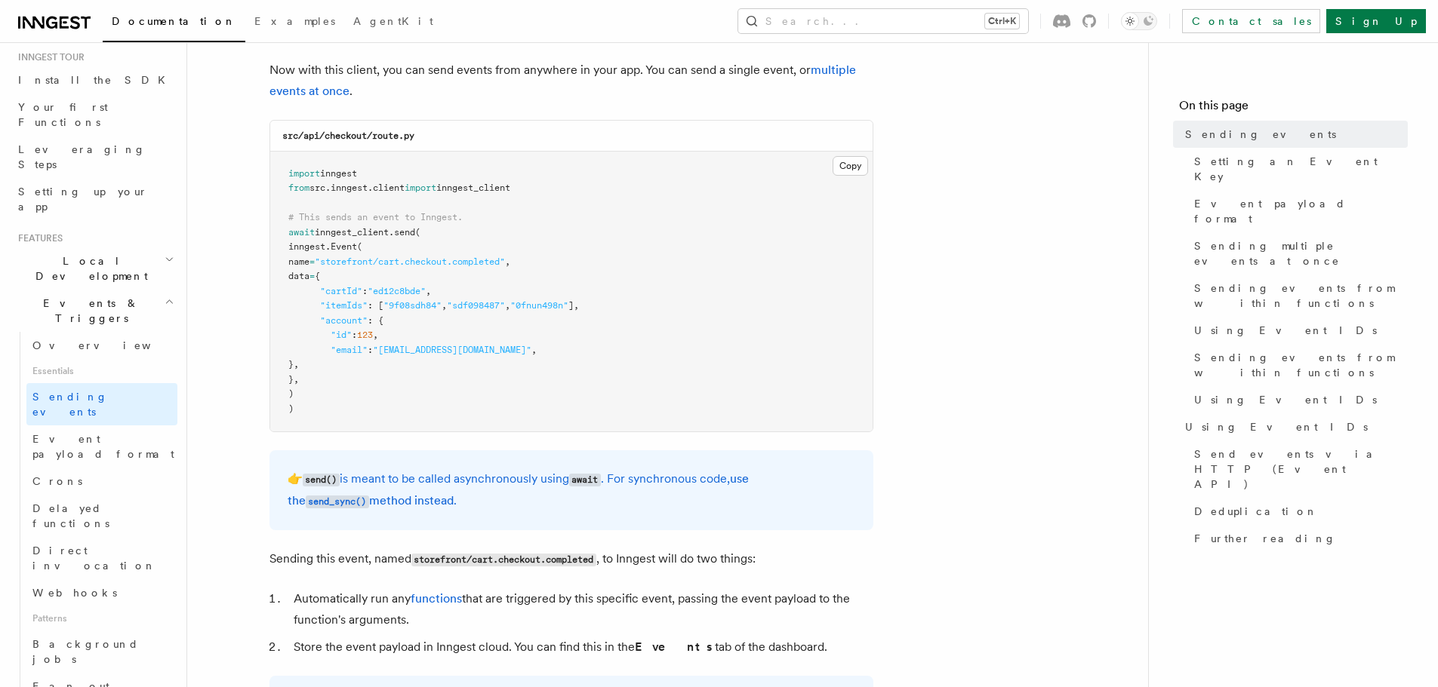
drag, startPoint x: 303, startPoint y: 187, endPoint x: 429, endPoint y: 396, distance: 243.7
click at [429, 396] on pre "import inngest from src . inngest . client import inngest_client # This sends a…" at bounding box center [571, 292] width 602 height 281
click at [86, 433] on span "Event payload format" at bounding box center [103, 446] width 142 height 27
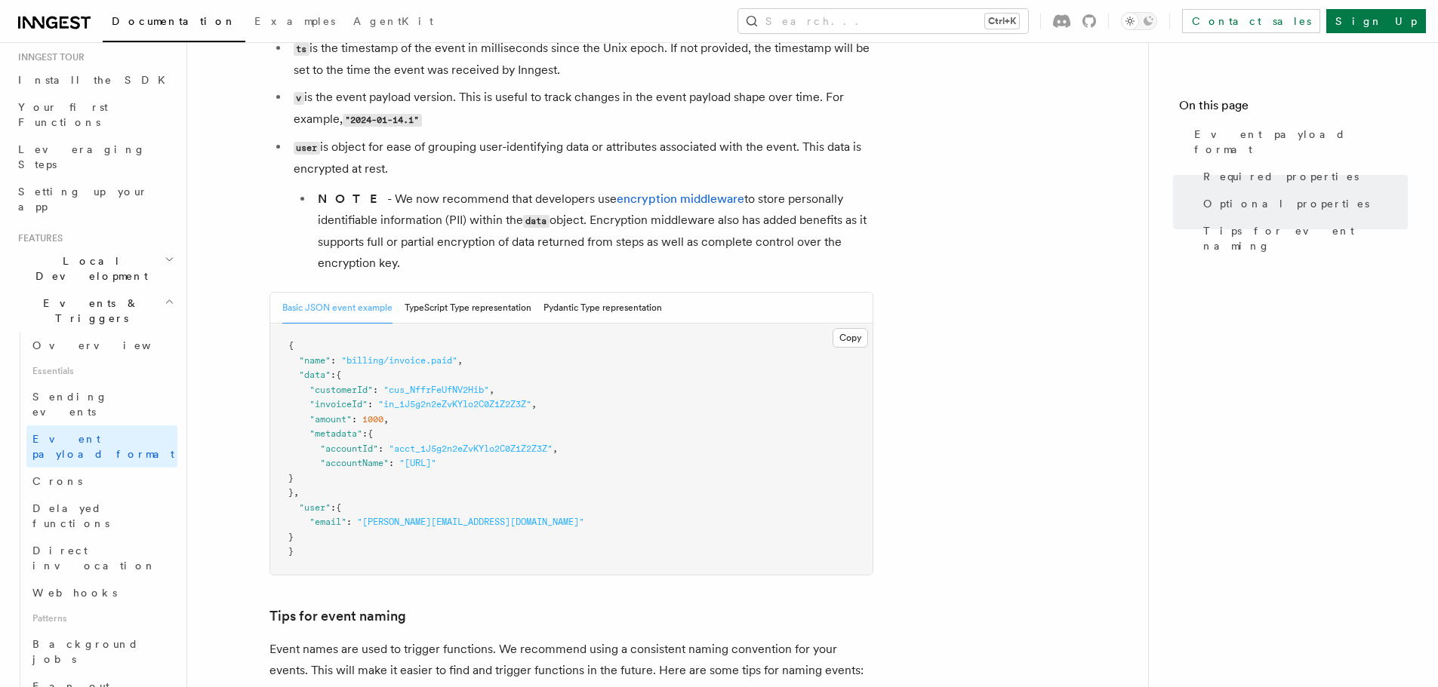
scroll to position [528, 0]
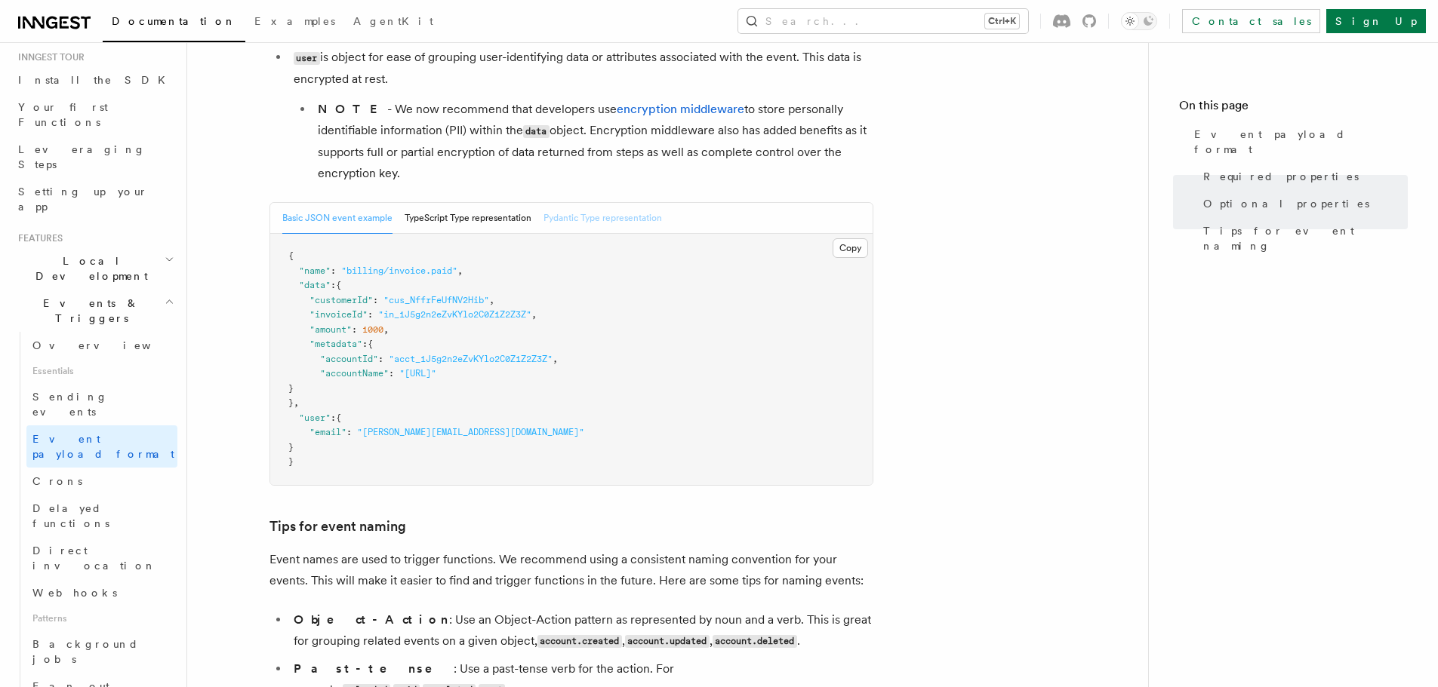
click at [574, 226] on button "Pydantic Type representation" at bounding box center [602, 218] width 118 height 31
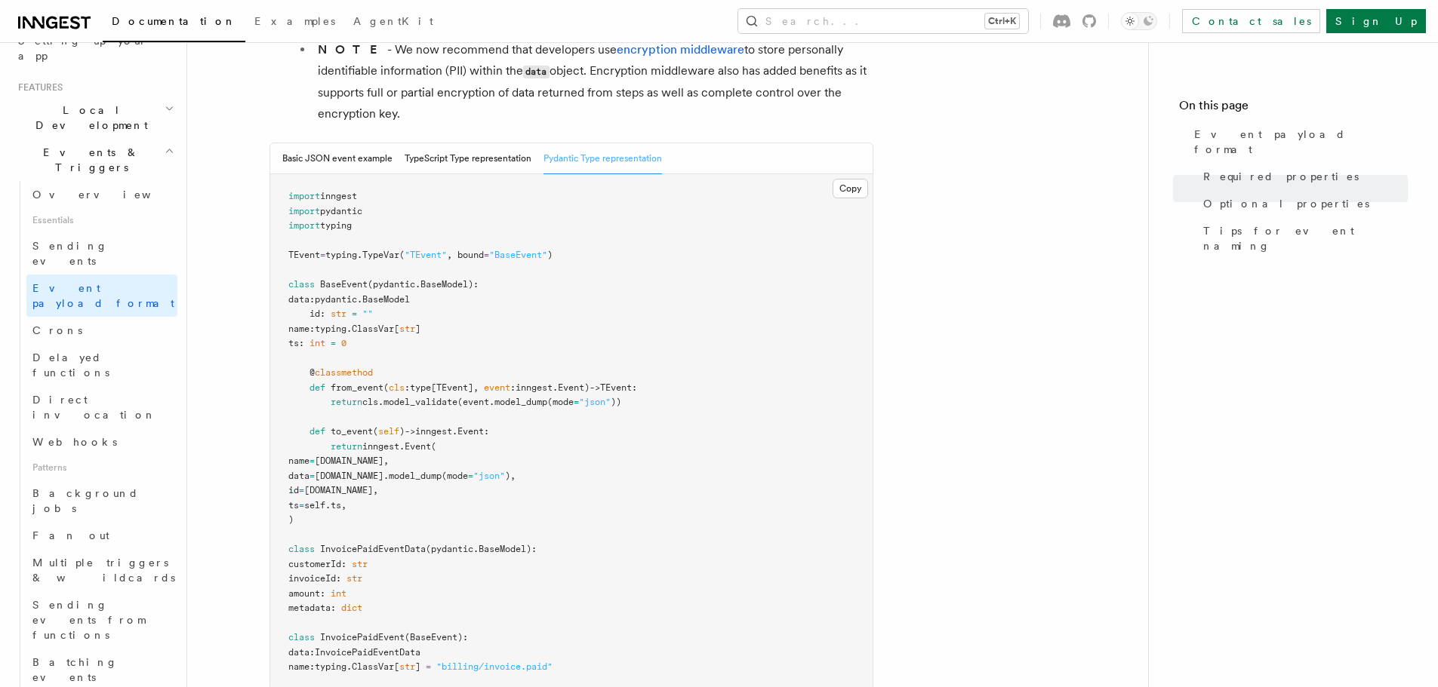
scroll to position [512, 0]
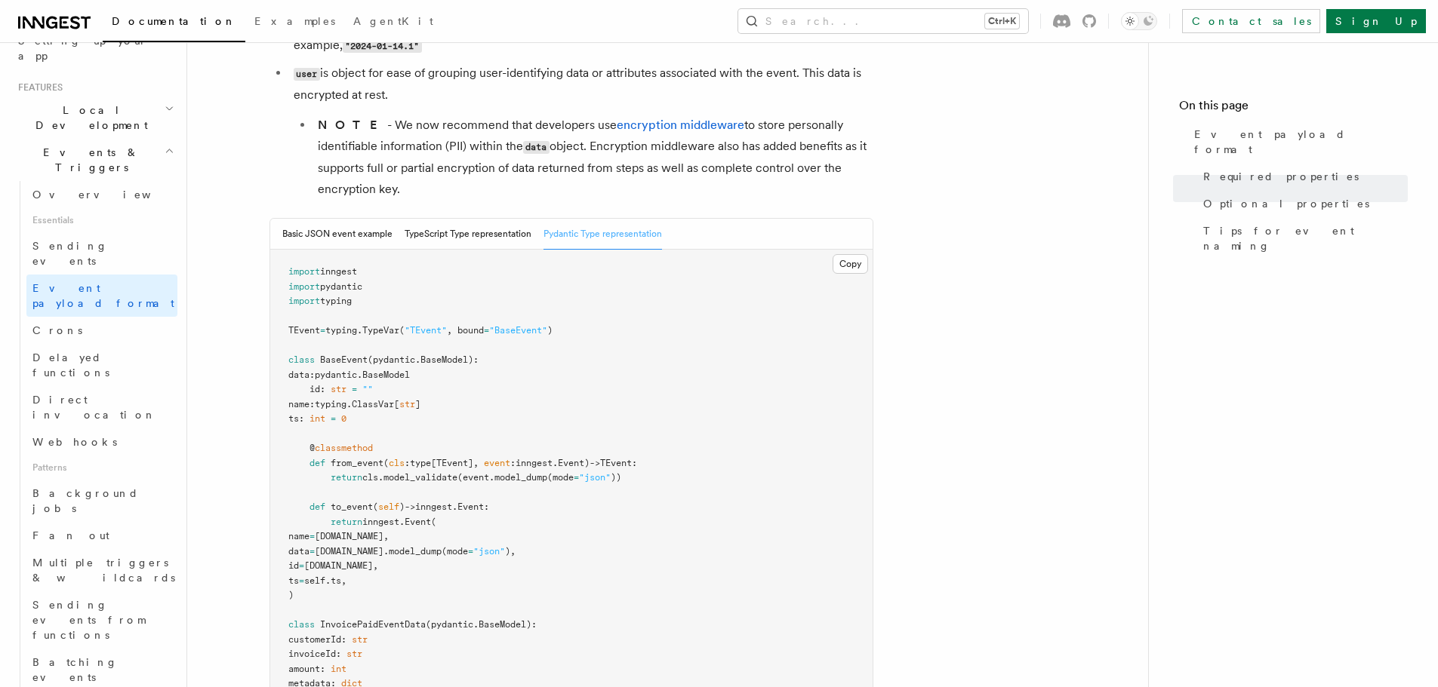
click at [54, 19] on icon at bounding box center [54, 23] width 72 height 18
